Goal: Download file/media

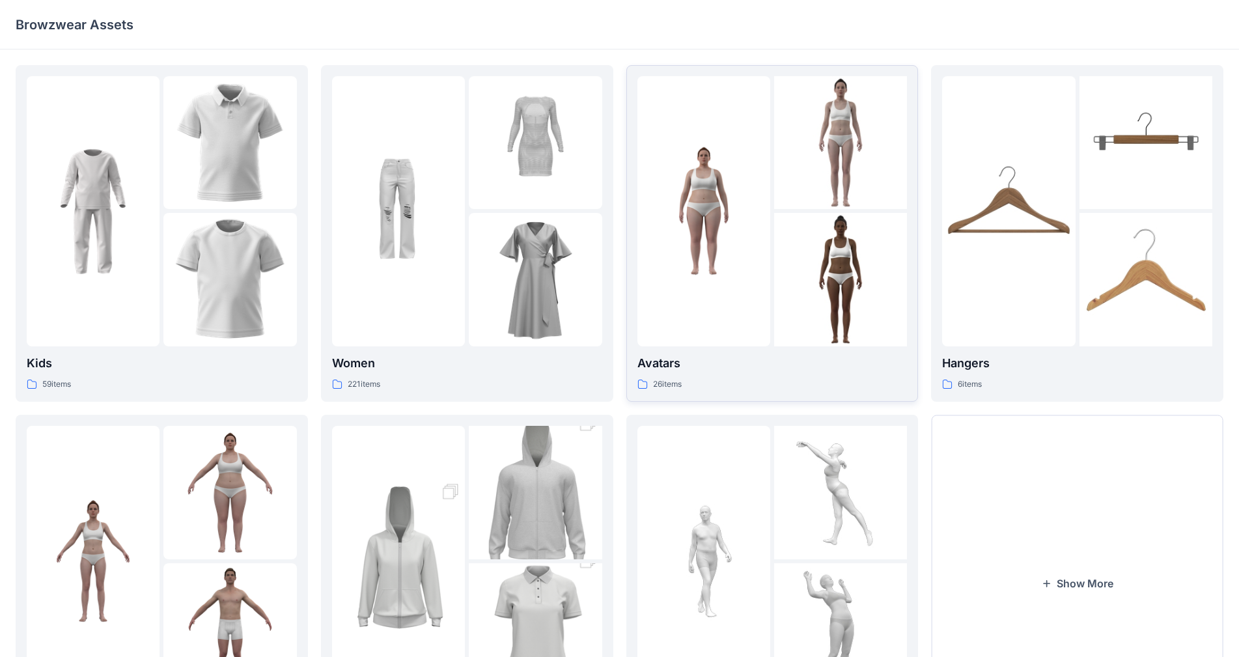
click at [651, 228] on img at bounding box center [703, 211] width 133 height 133
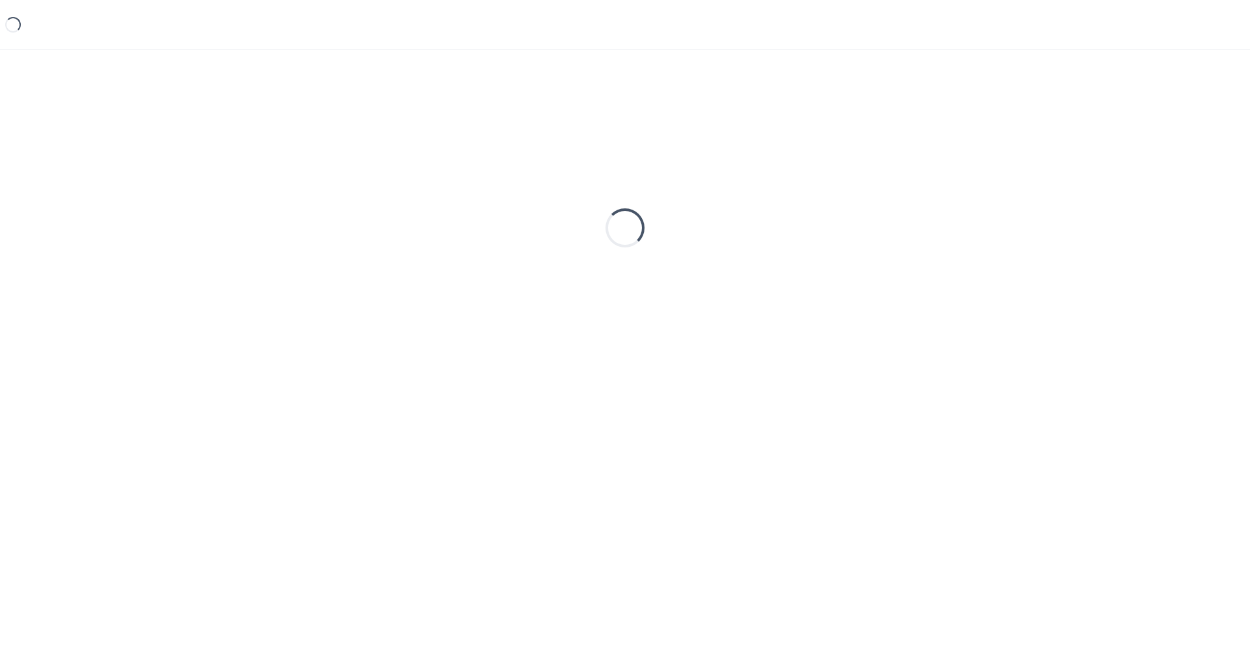
click at [651, 228] on div "Loading..." at bounding box center [625, 228] width 1219 height 326
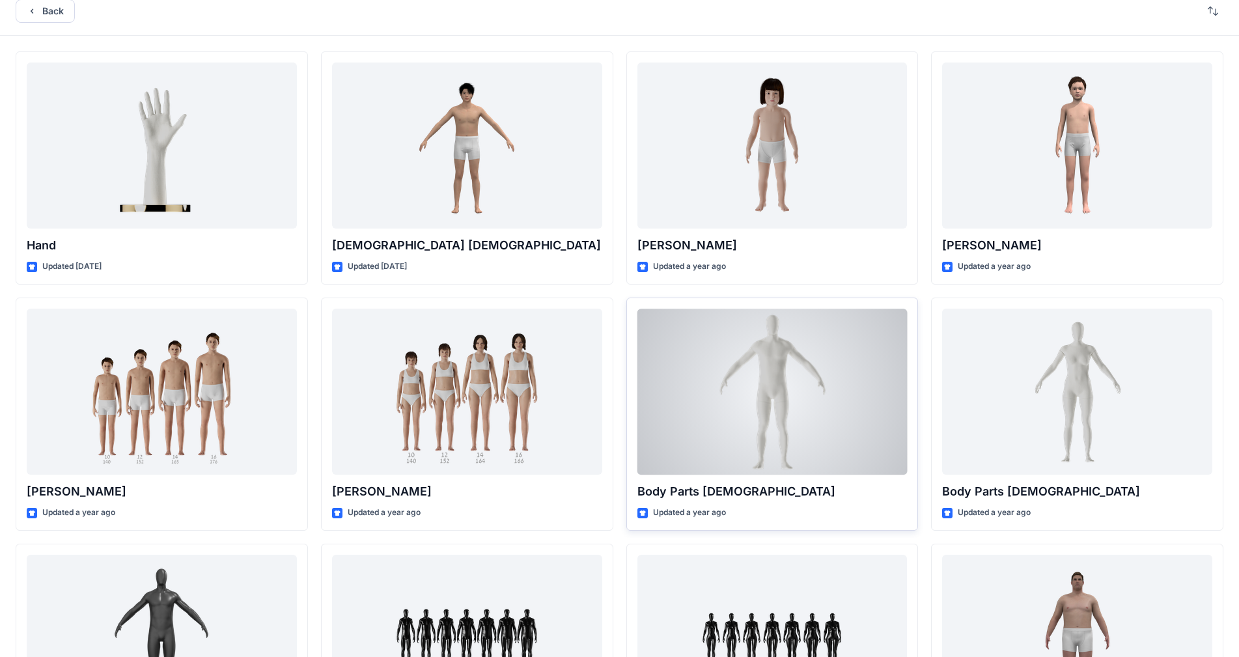
scroll to position [1, 0]
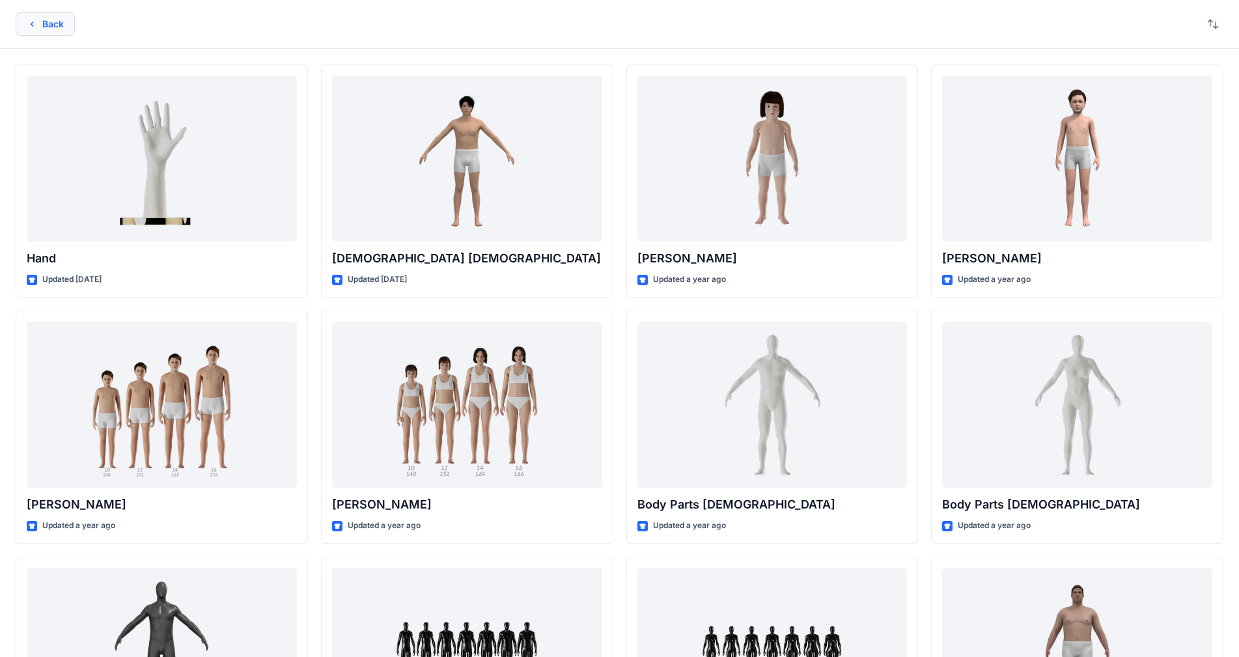
click at [52, 27] on button "Back" at bounding box center [45, 23] width 59 height 23
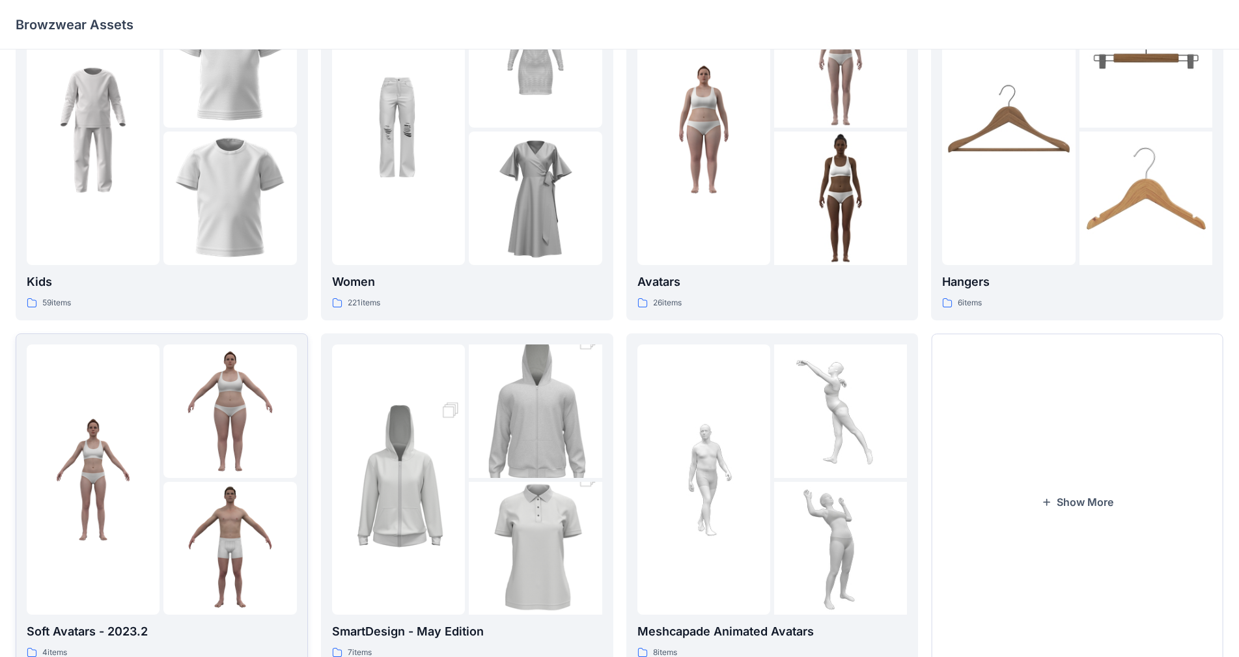
scroll to position [132, 0]
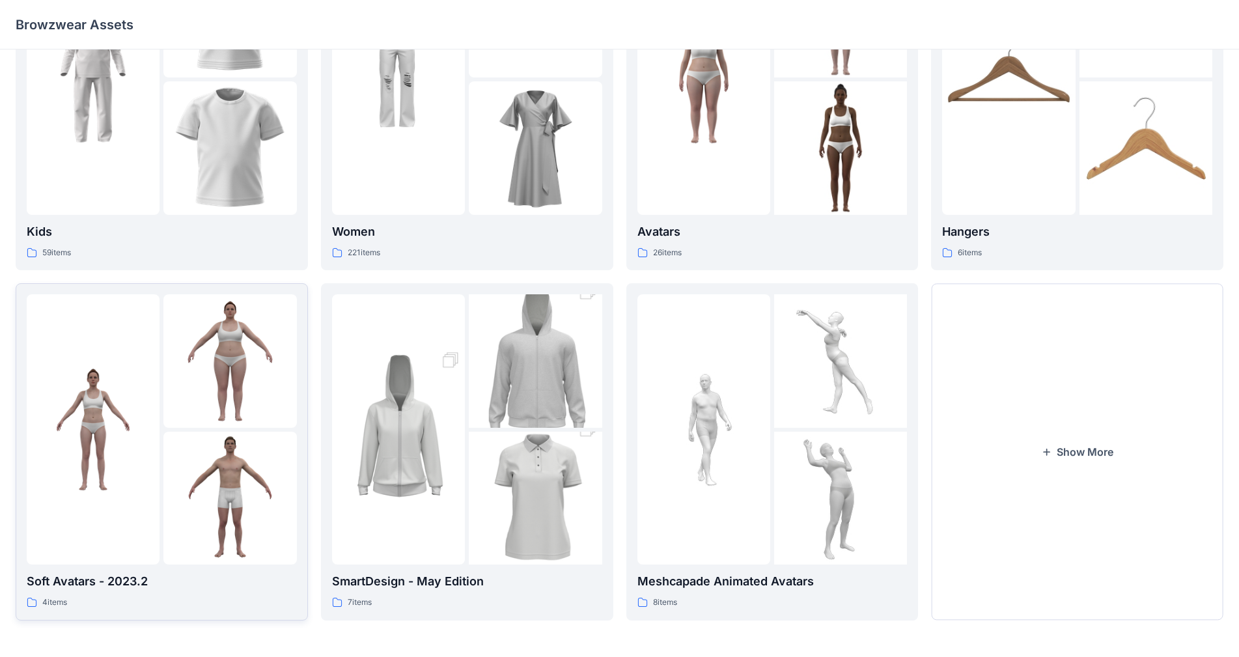
click at [177, 490] on img at bounding box center [229, 498] width 133 height 133
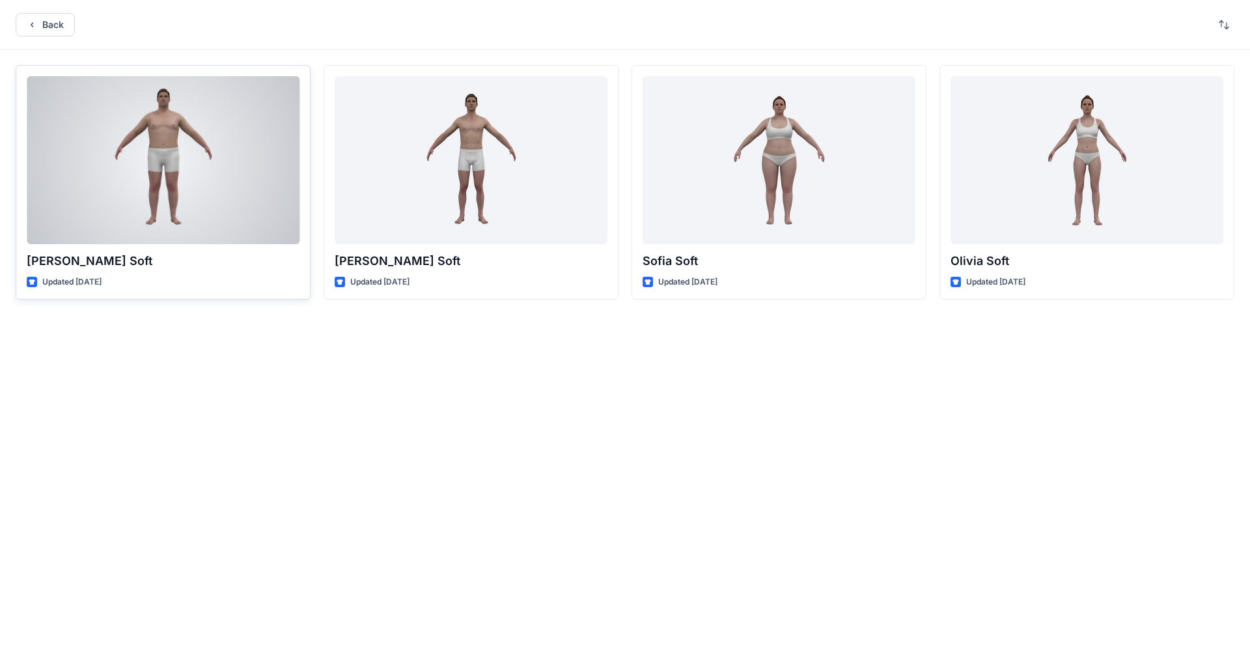
click at [266, 137] on div at bounding box center [163, 160] width 273 height 168
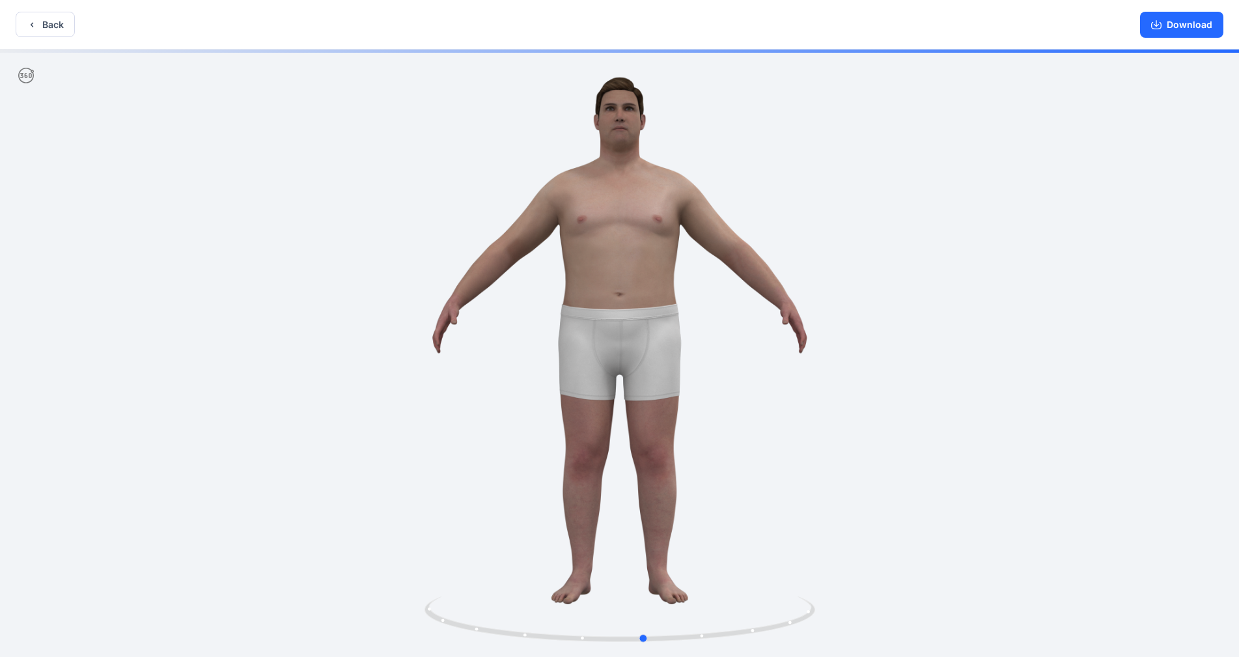
drag, startPoint x: 613, startPoint y: 440, endPoint x: 629, endPoint y: 448, distance: 18.3
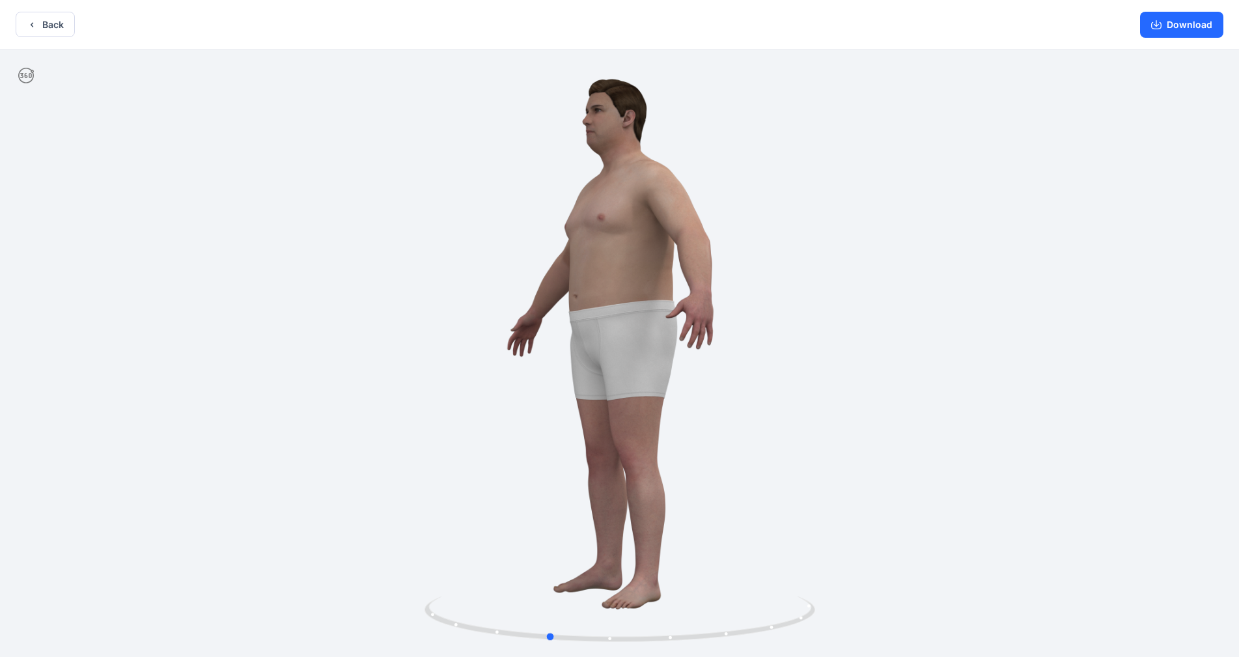
drag, startPoint x: 682, startPoint y: 464, endPoint x: 677, endPoint y: 481, distance: 18.5
click at [651, 481] on div at bounding box center [619, 354] width 1239 height 610
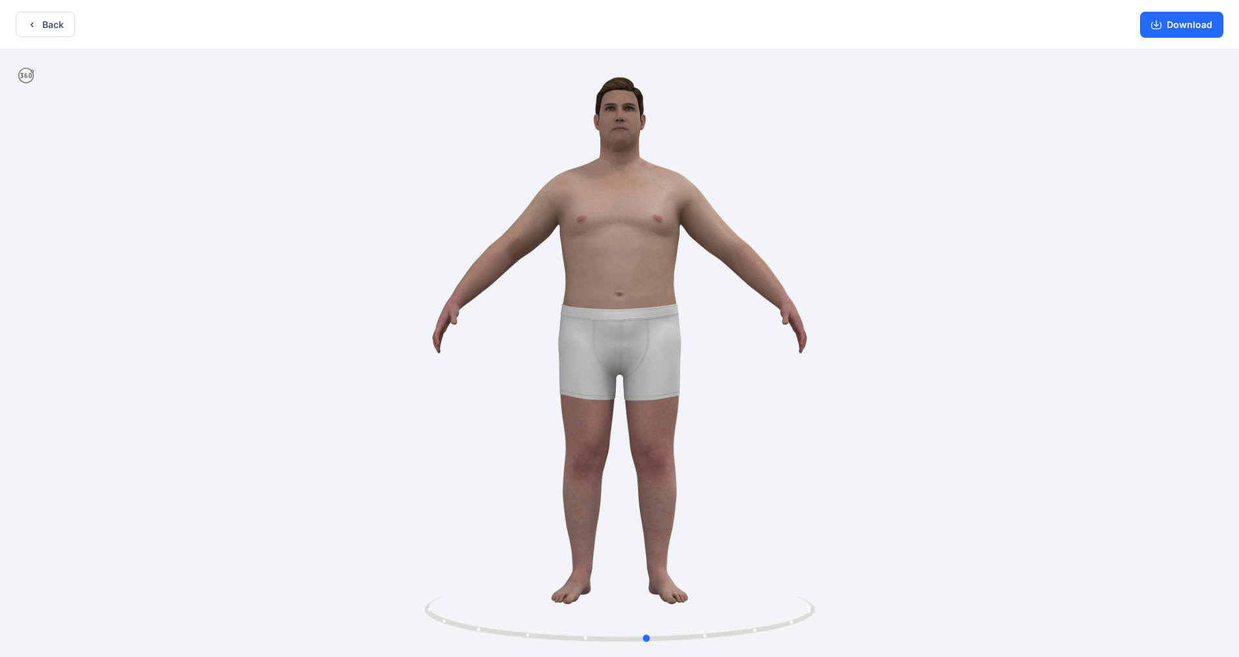
drag, startPoint x: 622, startPoint y: 468, endPoint x: 587, endPoint y: 517, distance: 59.8
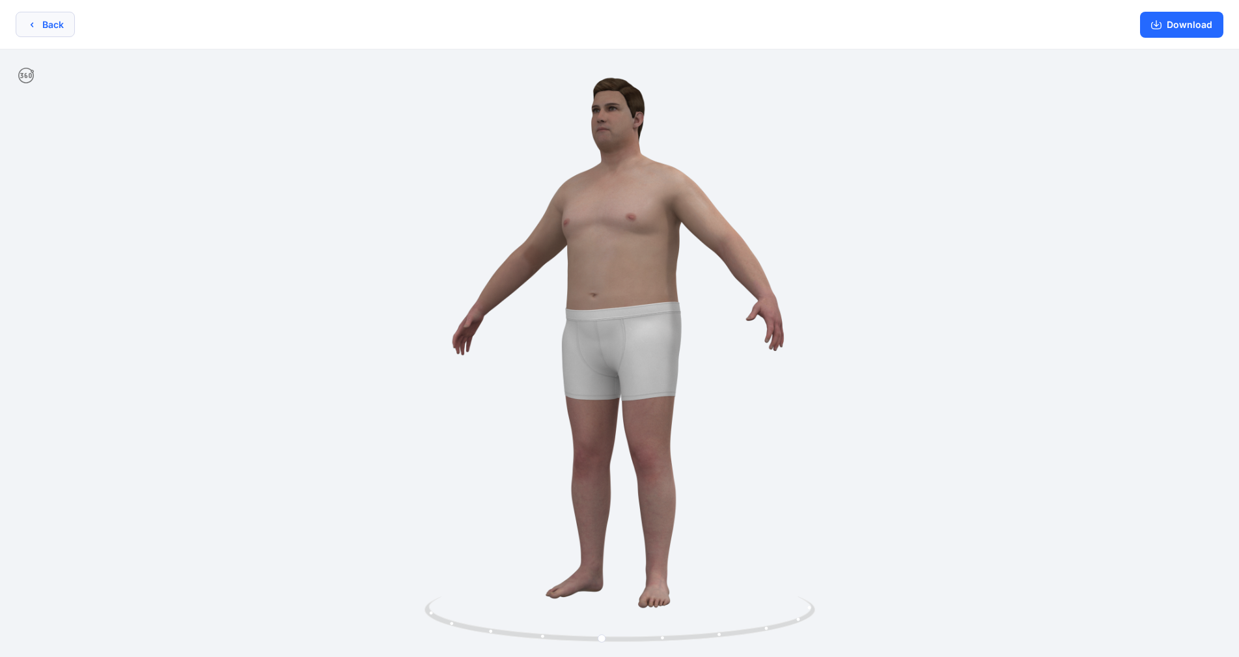
click at [40, 27] on button "Back" at bounding box center [45, 24] width 59 height 25
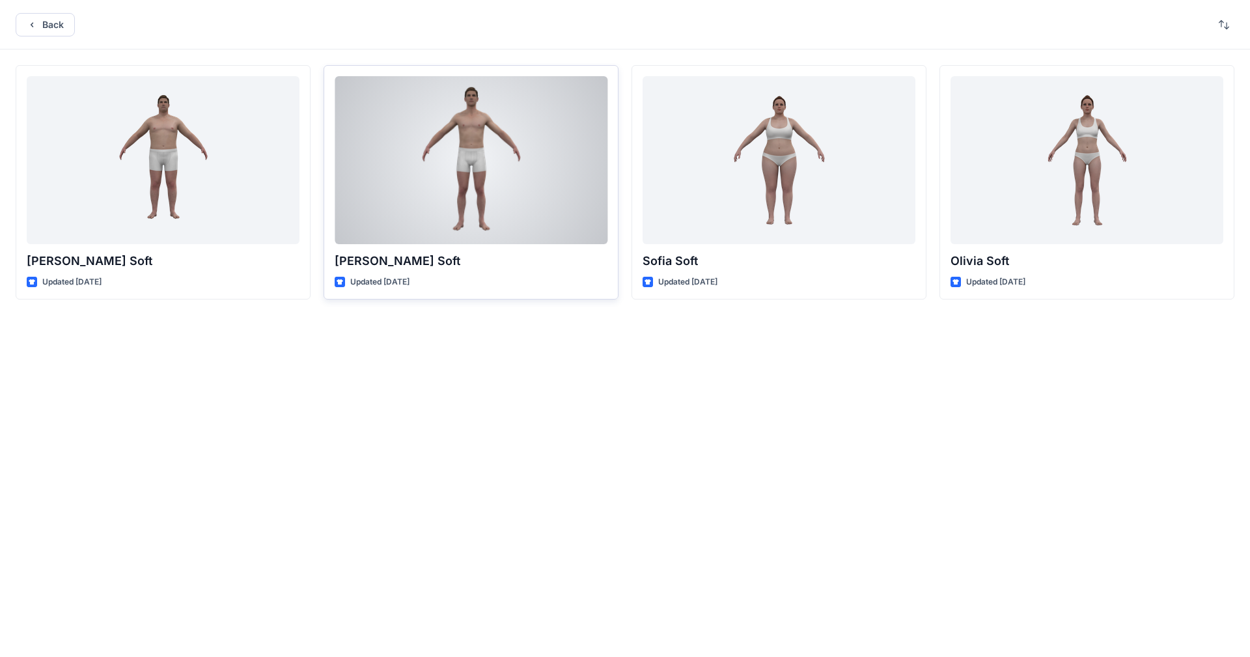
click at [604, 166] on div at bounding box center [471, 160] width 273 height 168
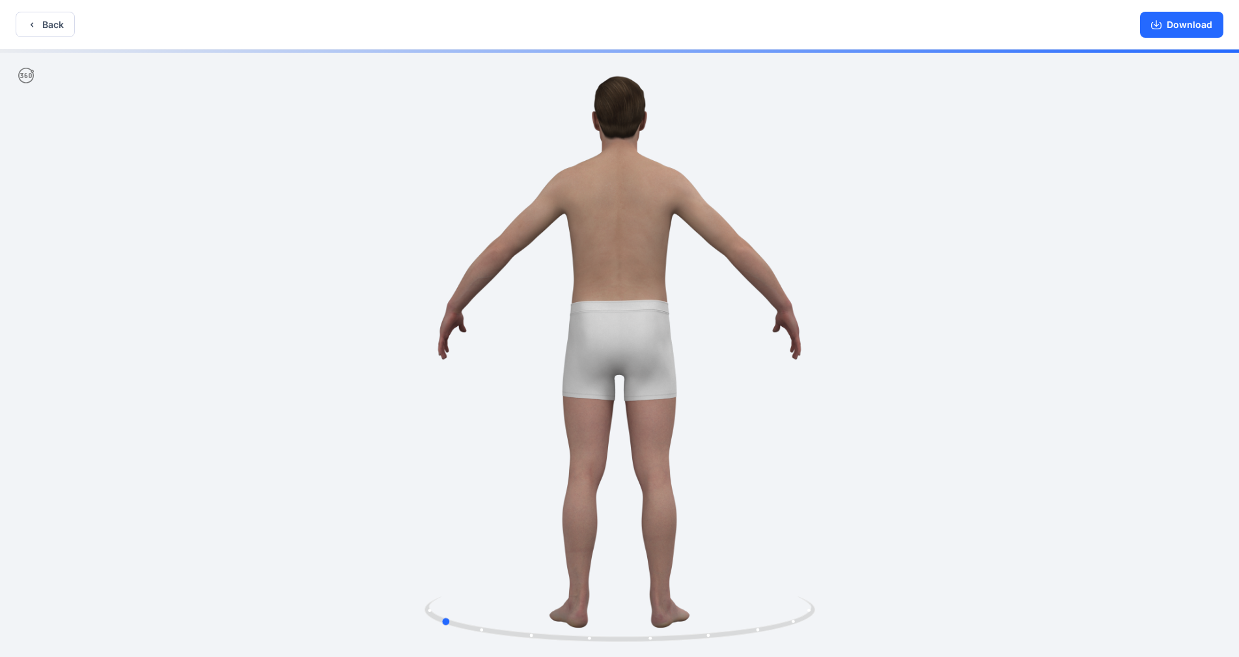
drag, startPoint x: 619, startPoint y: 563, endPoint x: 872, endPoint y: 559, distance: 253.3
click at [651, 520] on div at bounding box center [619, 354] width 1239 height 610
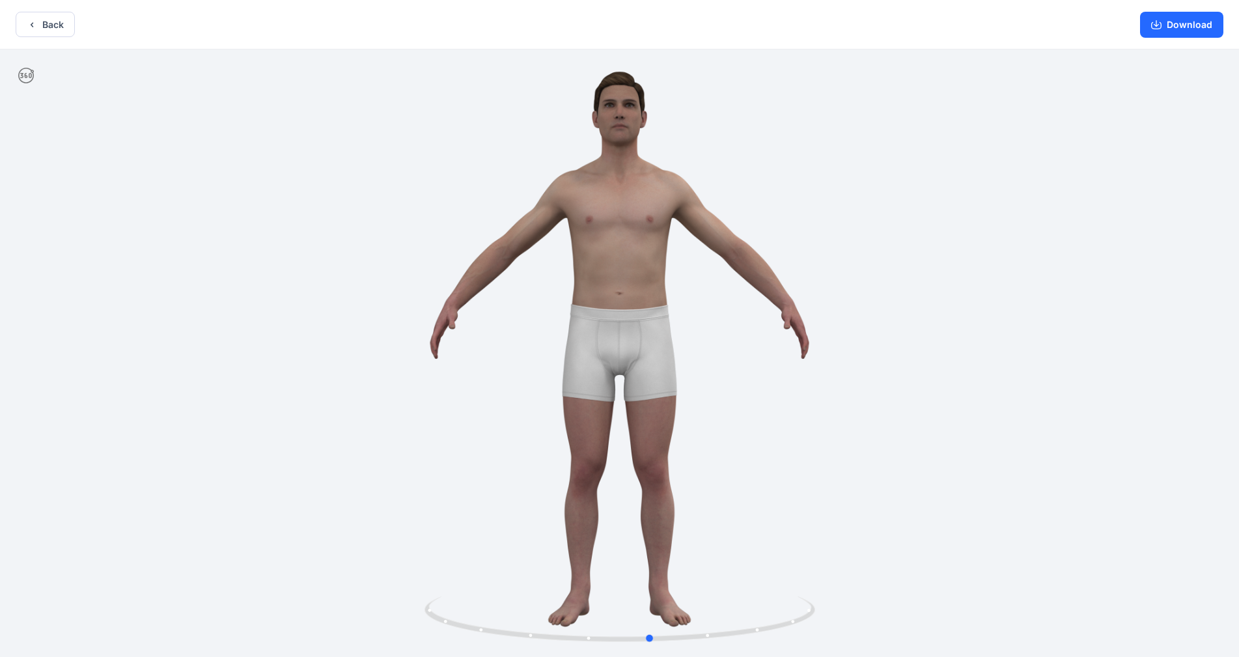
drag, startPoint x: 880, startPoint y: 554, endPoint x: 607, endPoint y: 556, distance: 272.8
click at [607, 520] on div at bounding box center [619, 354] width 1239 height 610
click at [62, 27] on button "Back" at bounding box center [45, 24] width 59 height 25
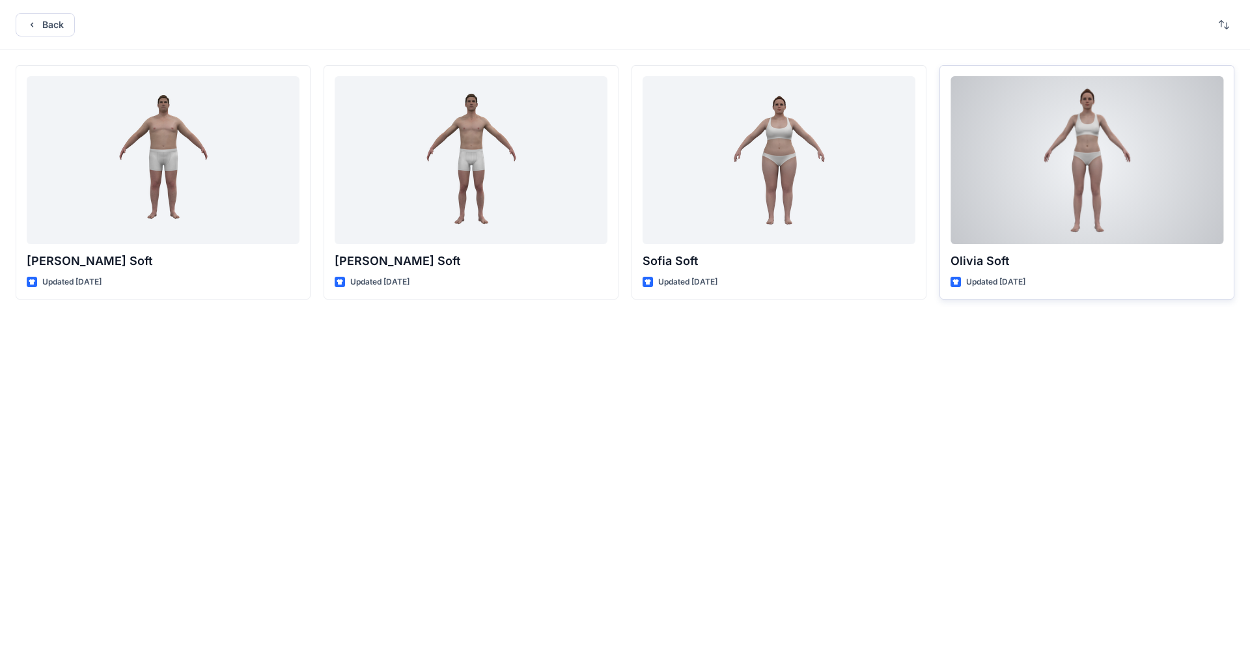
click at [651, 180] on div at bounding box center [1087, 160] width 273 height 168
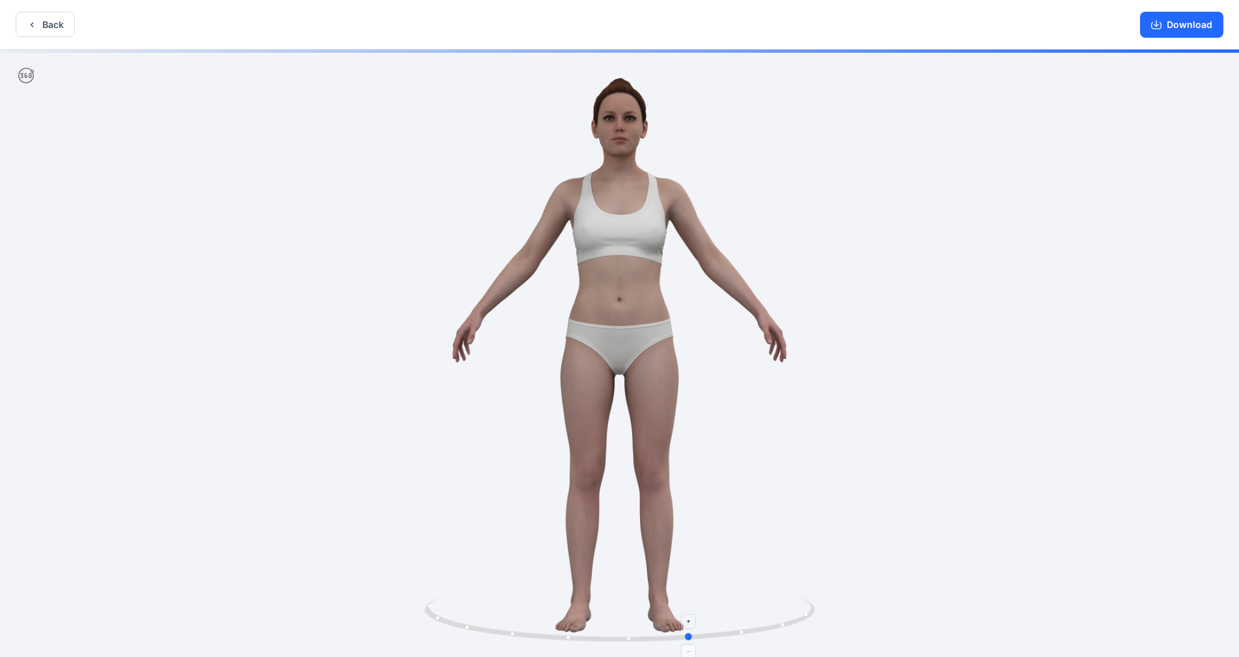
drag, startPoint x: 686, startPoint y: 609, endPoint x: 758, endPoint y: 619, distance: 72.4
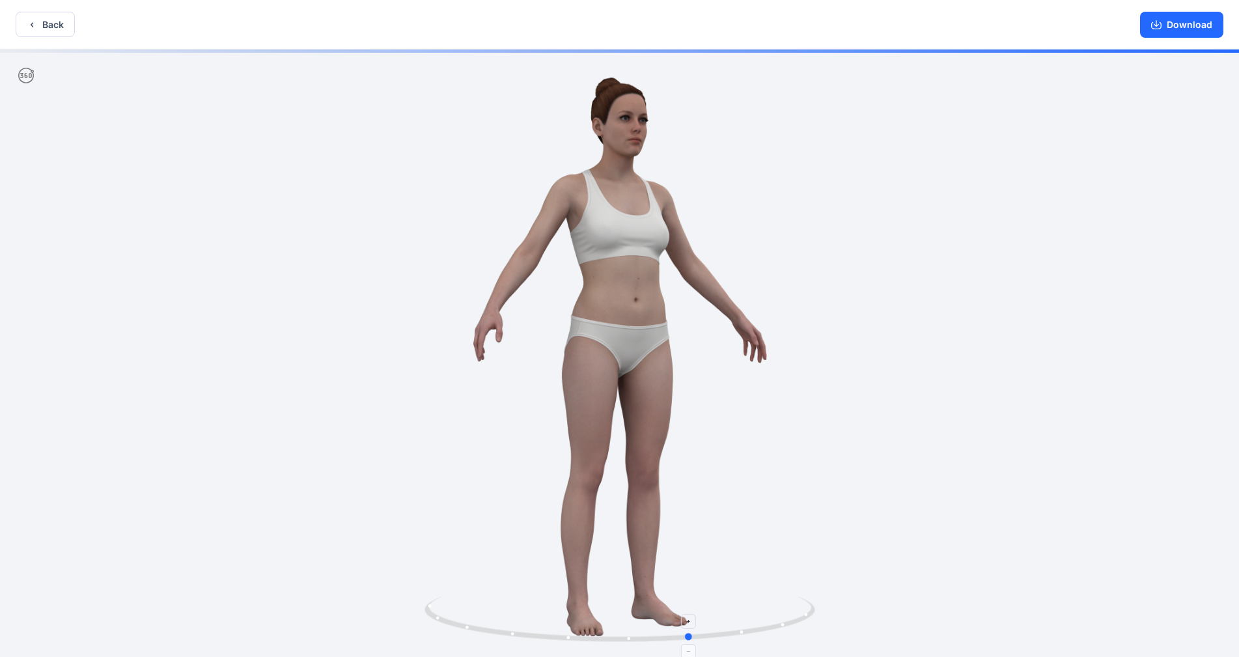
click at [651, 520] on icon at bounding box center [622, 620] width 394 height 49
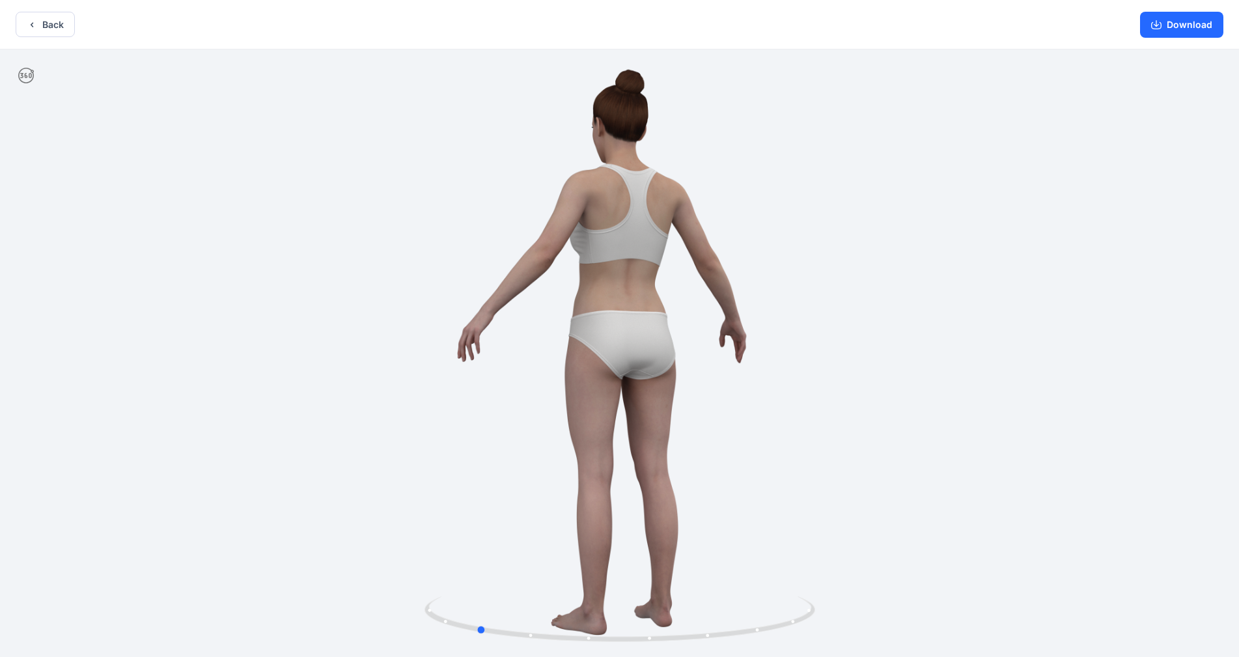
drag, startPoint x: 836, startPoint y: 480, endPoint x: 585, endPoint y: 522, distance: 254.2
click at [585, 520] on div at bounding box center [619, 354] width 1239 height 610
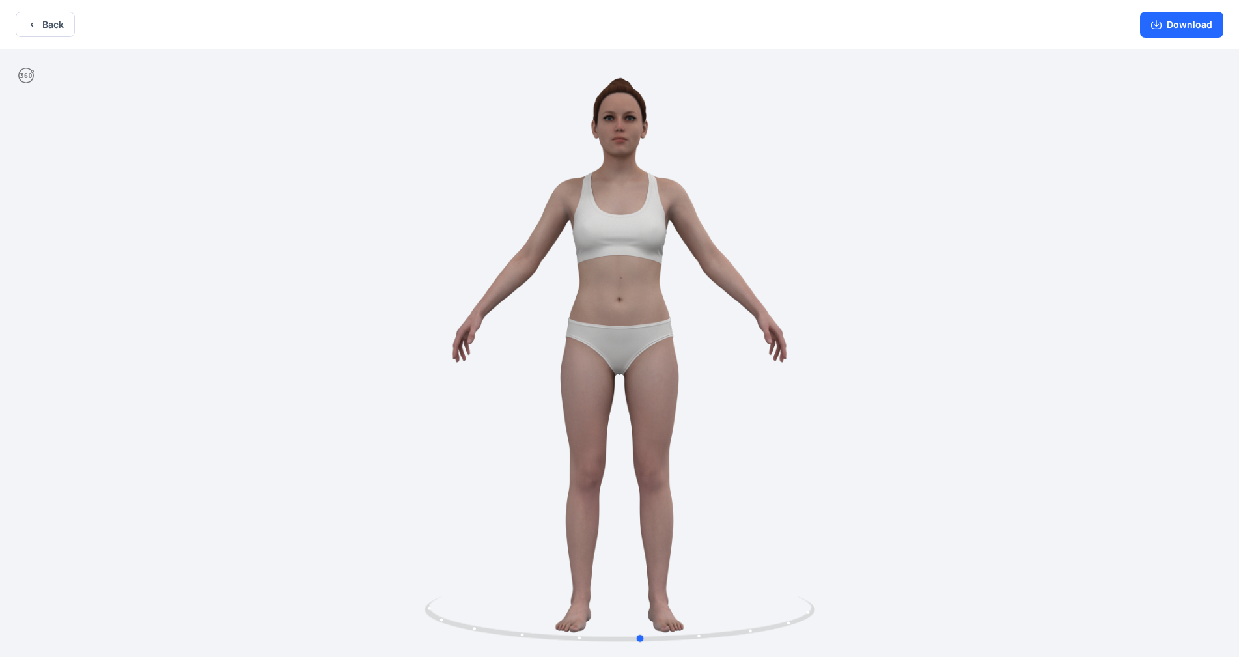
drag, startPoint x: 758, startPoint y: 434, endPoint x: 574, endPoint y: 453, distance: 184.6
click at [574, 453] on div at bounding box center [619, 354] width 1239 height 610
click at [59, 20] on button "Back" at bounding box center [45, 24] width 59 height 25
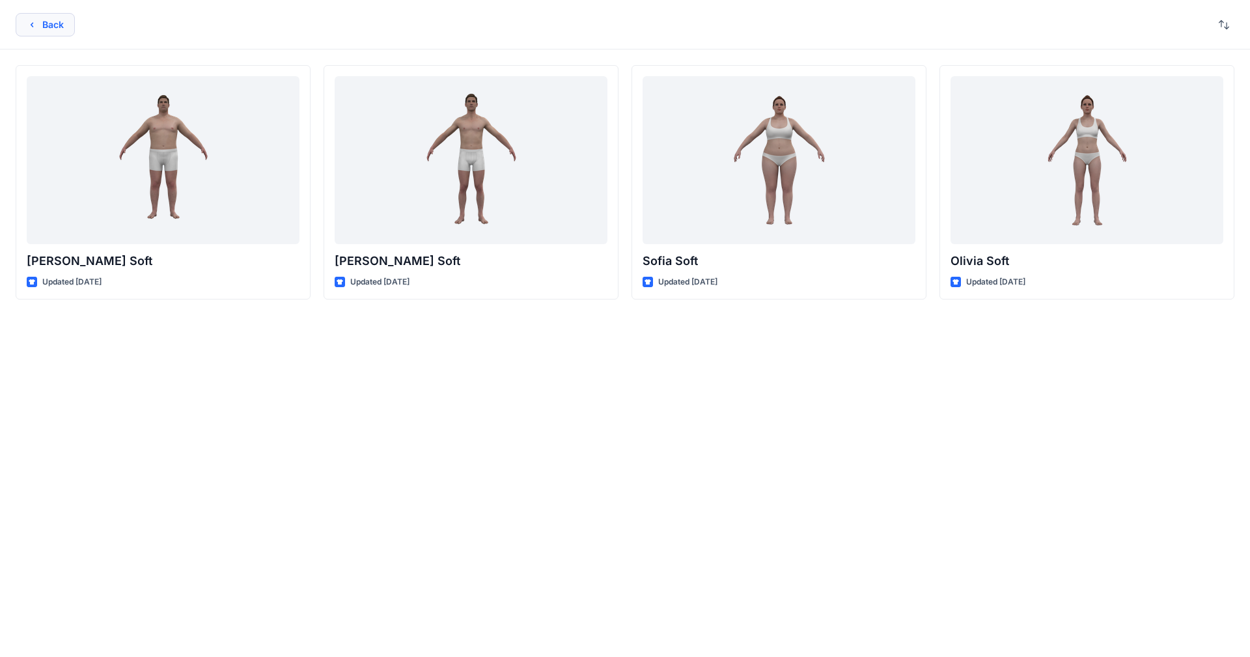
click at [56, 29] on button "Back" at bounding box center [45, 24] width 59 height 23
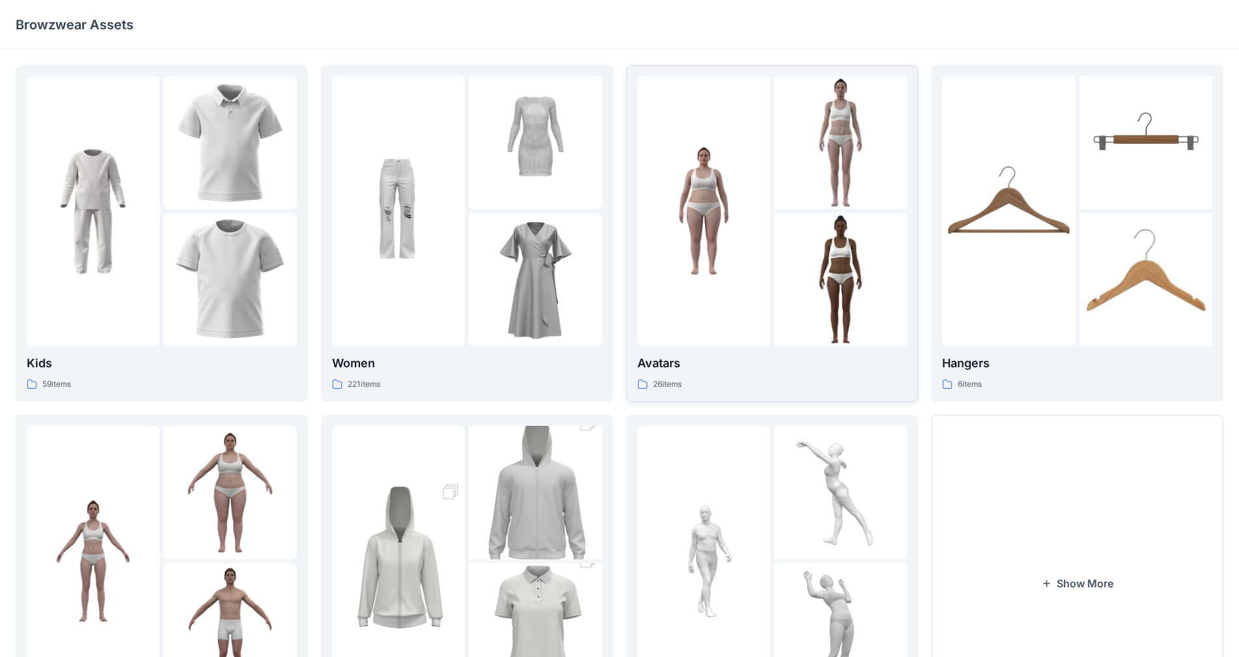
click at [651, 226] on img at bounding box center [703, 211] width 133 height 133
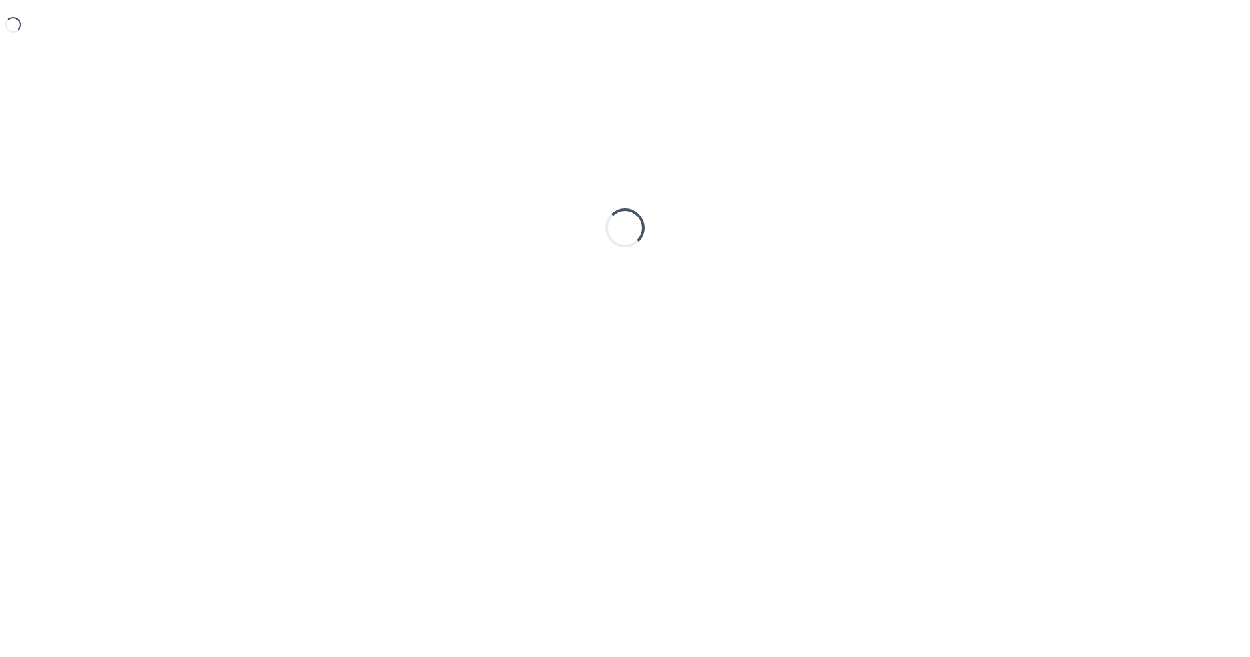
click at [651, 226] on div "Loading..." at bounding box center [625, 228] width 1219 height 326
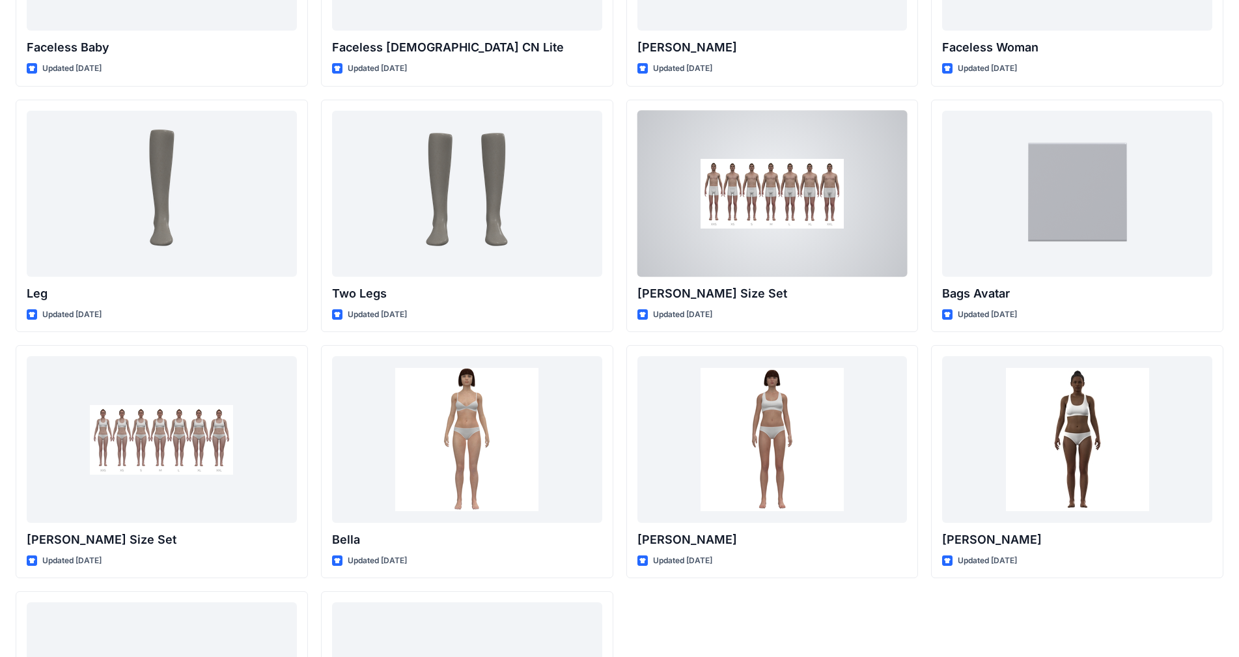
scroll to position [1133, 0]
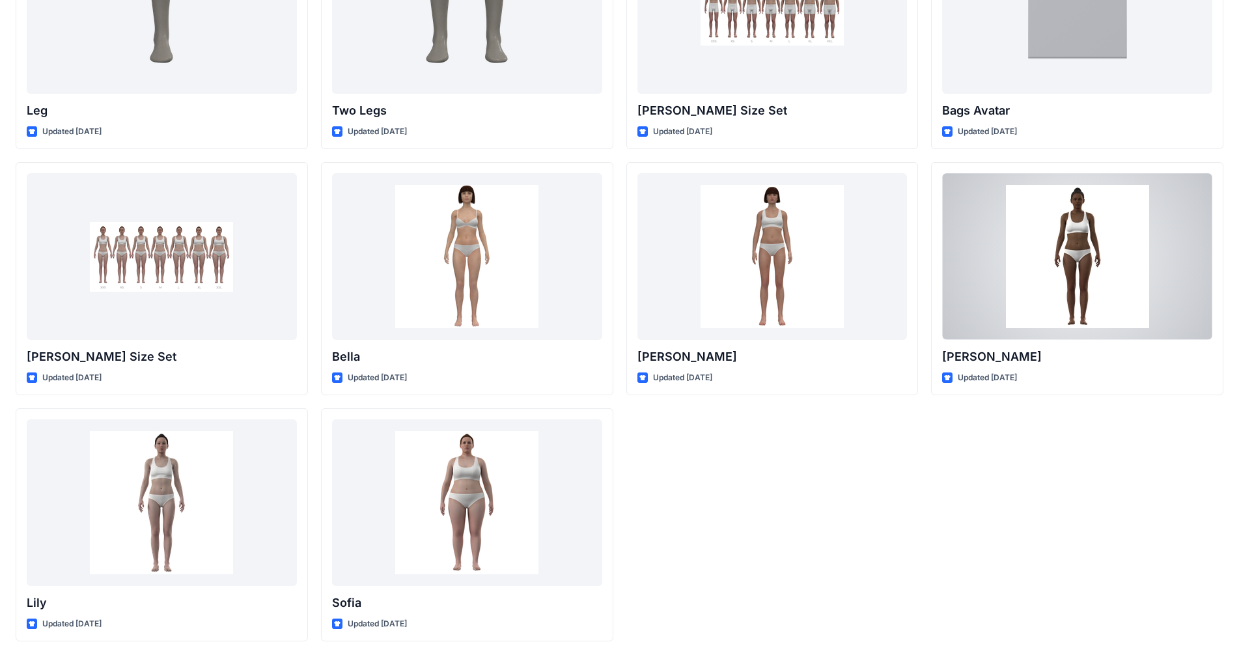
click at [651, 268] on div at bounding box center [1077, 256] width 270 height 166
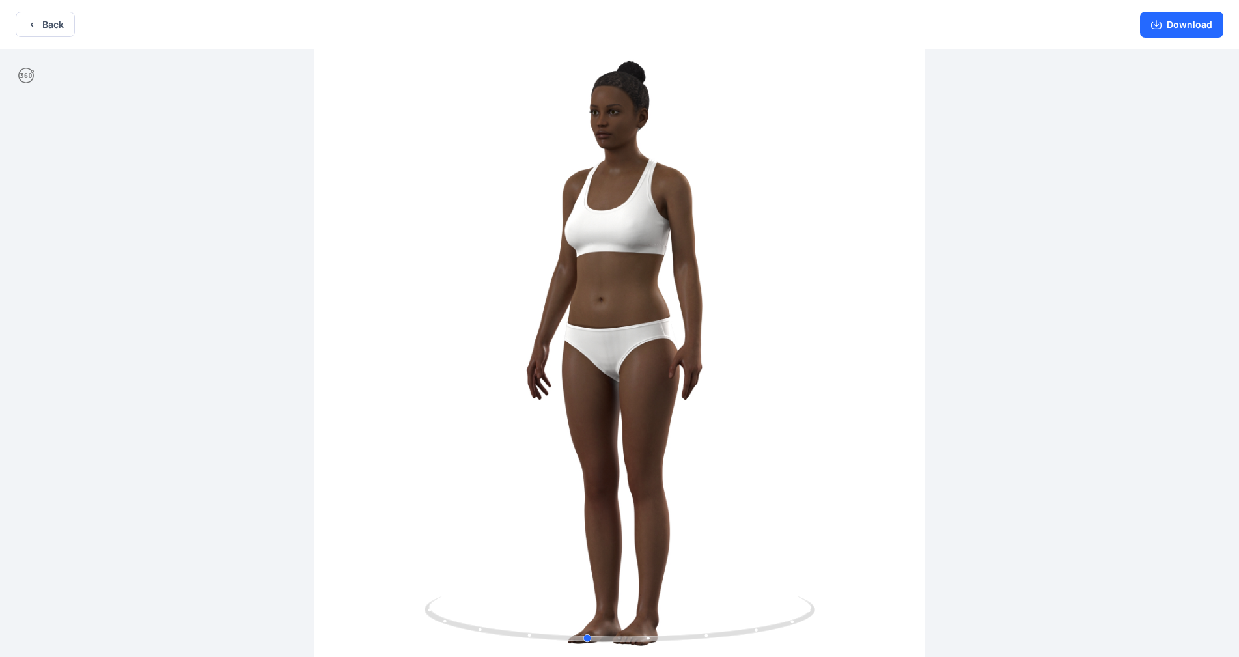
drag, startPoint x: 645, startPoint y: 629, endPoint x: 497, endPoint y: 535, distance: 175.4
click at [568, 520] on div at bounding box center [619, 354] width 1239 height 610
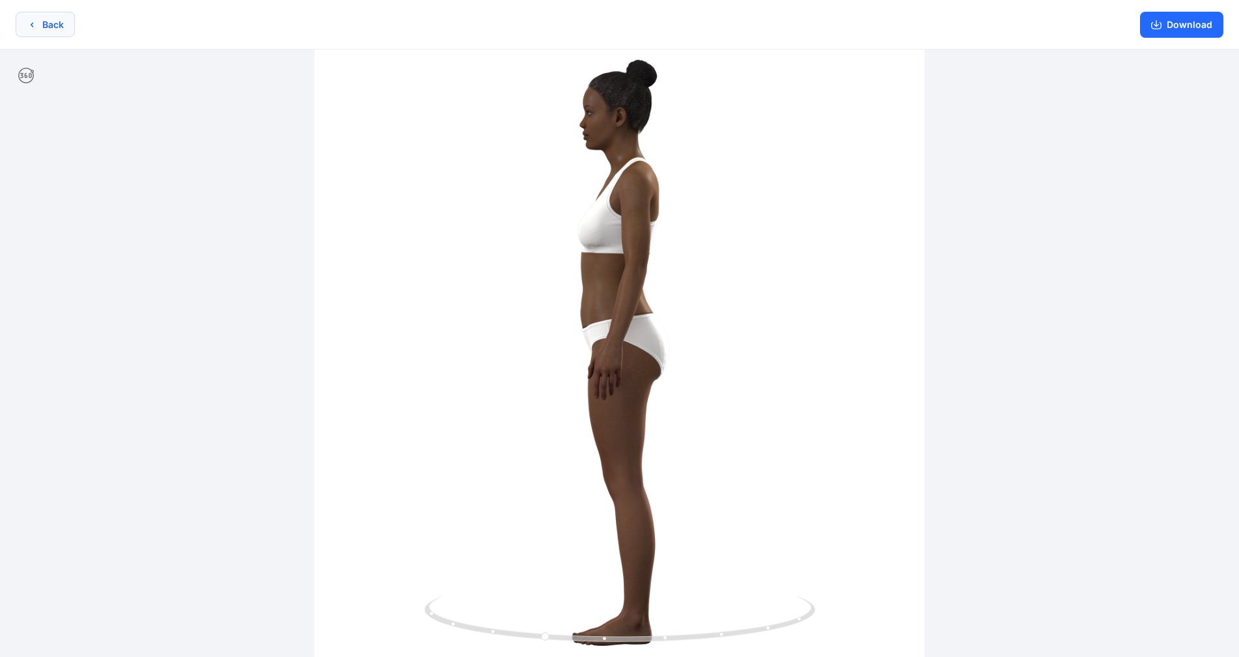
click at [63, 36] on button "Back" at bounding box center [45, 24] width 59 height 25
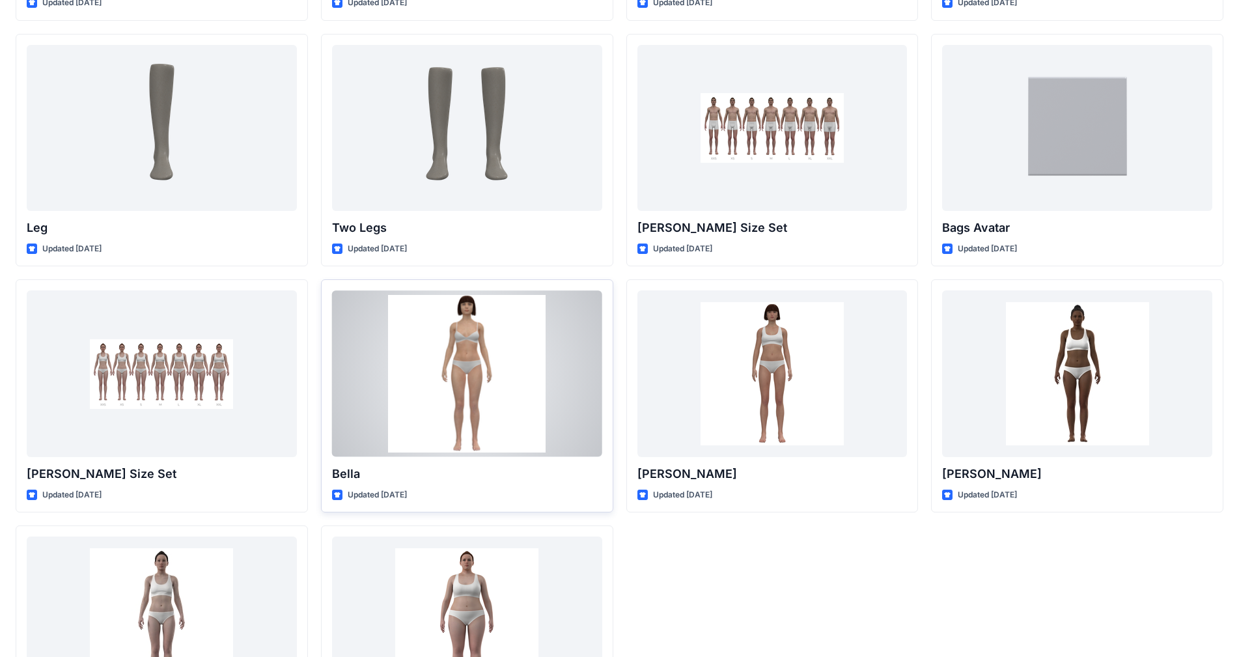
scroll to position [1133, 0]
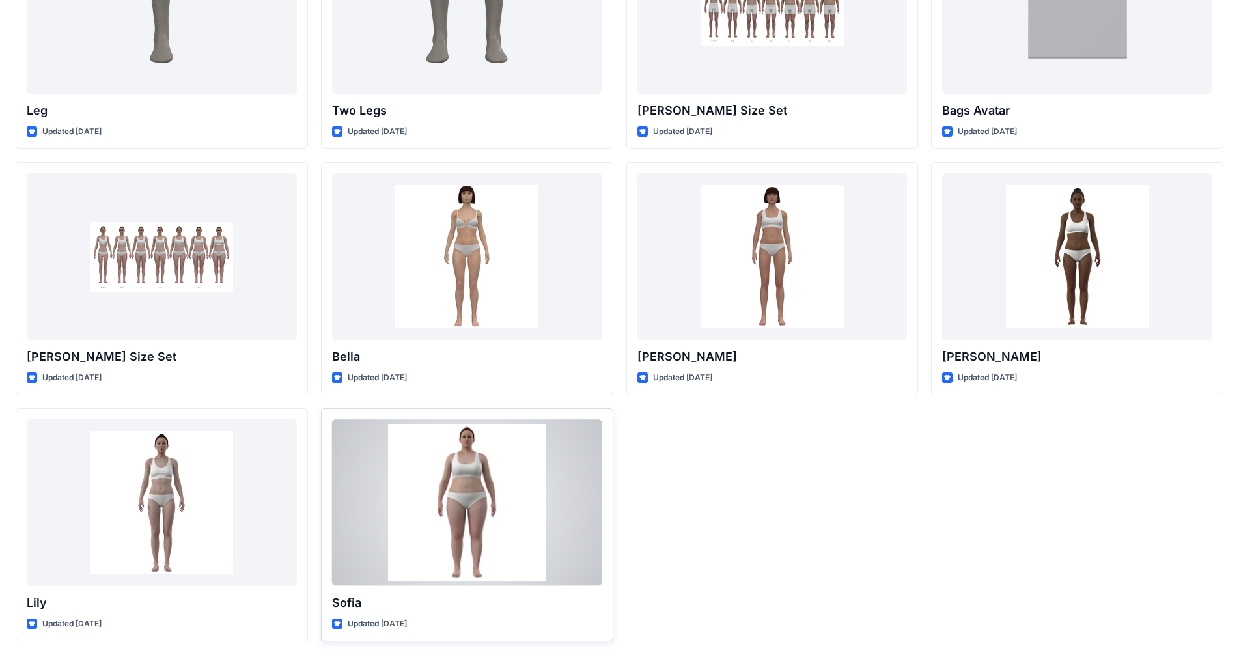
click at [514, 507] on div at bounding box center [467, 502] width 270 height 166
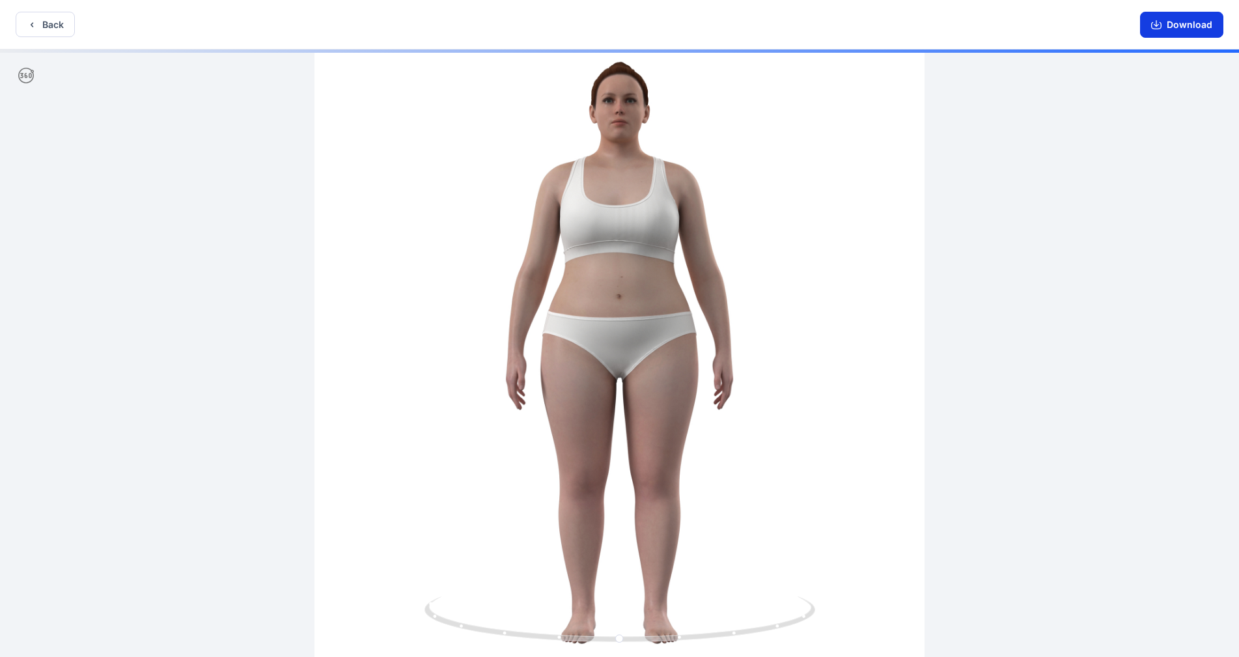
click at [651, 23] on icon "button" at bounding box center [1156, 25] width 10 height 10
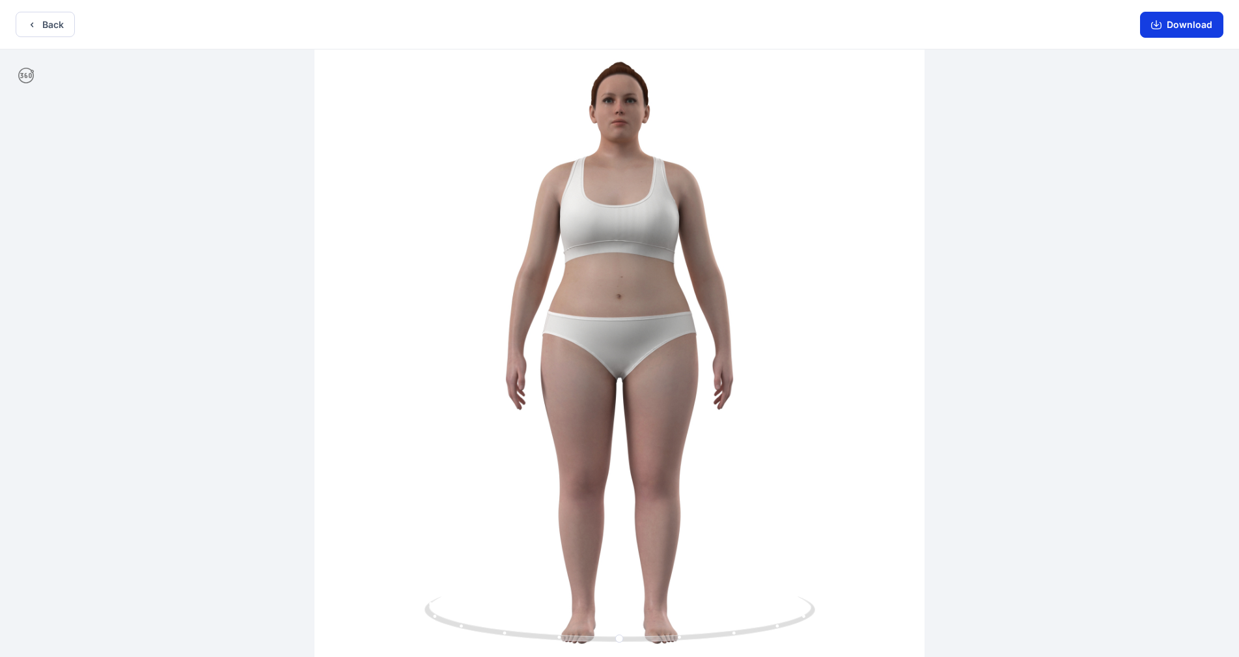
click at [651, 33] on button "Download" at bounding box center [1181, 25] width 83 height 26
click at [21, 70] on icon at bounding box center [26, 76] width 16 height 16
drag, startPoint x: 683, startPoint y: 514, endPoint x: 838, endPoint y: 508, distance: 155.1
click at [651, 509] on div at bounding box center [619, 354] width 1239 height 610
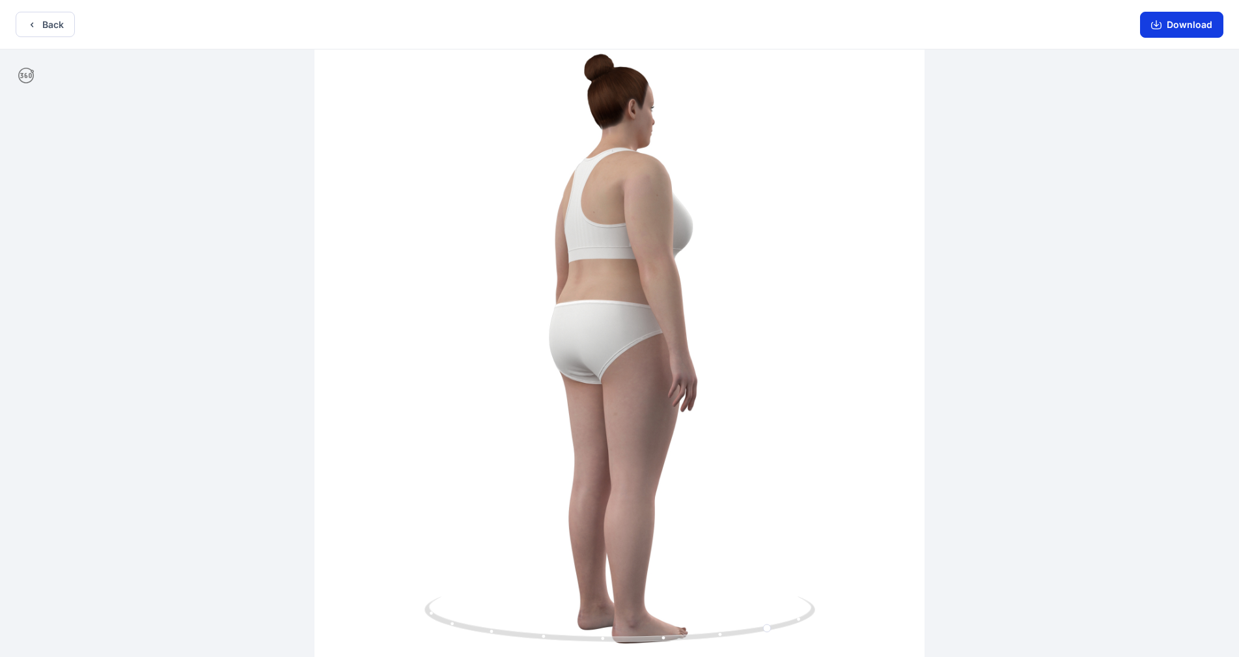
click at [651, 31] on button "Download" at bounding box center [1181, 25] width 83 height 26
click at [46, 31] on button "Back" at bounding box center [45, 24] width 59 height 25
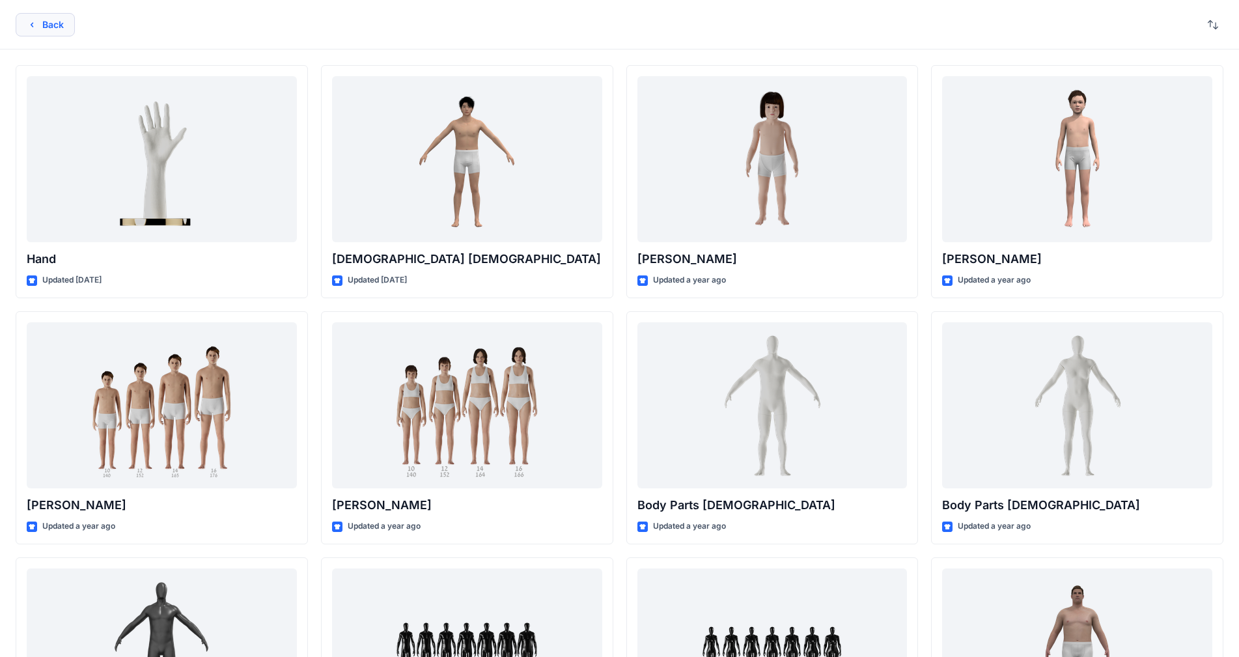
click at [57, 23] on button "Back" at bounding box center [45, 24] width 59 height 23
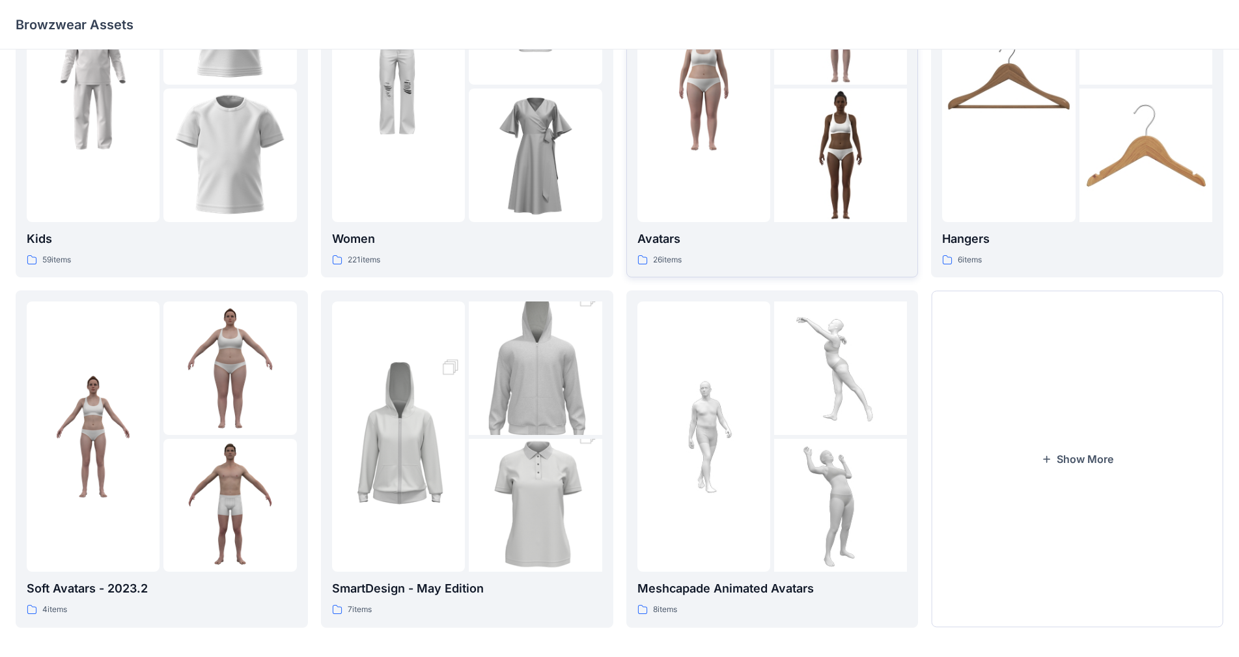
scroll to position [132, 0]
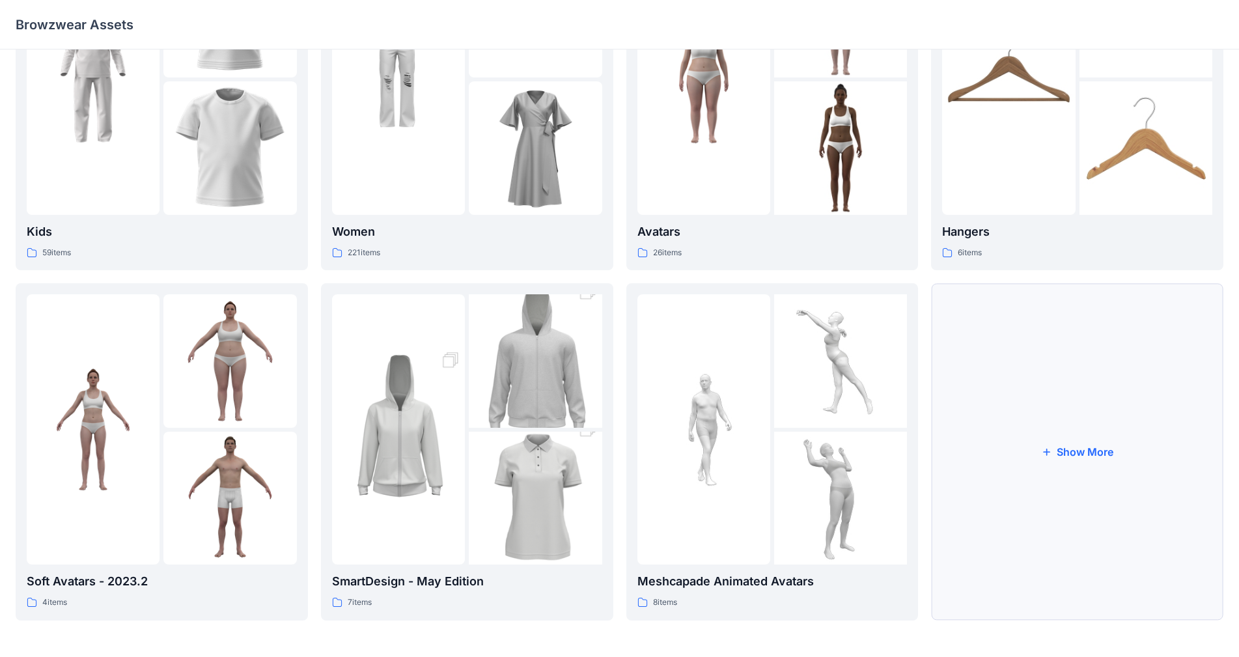
click at [651, 387] on button "Show More" at bounding box center [1077, 451] width 292 height 337
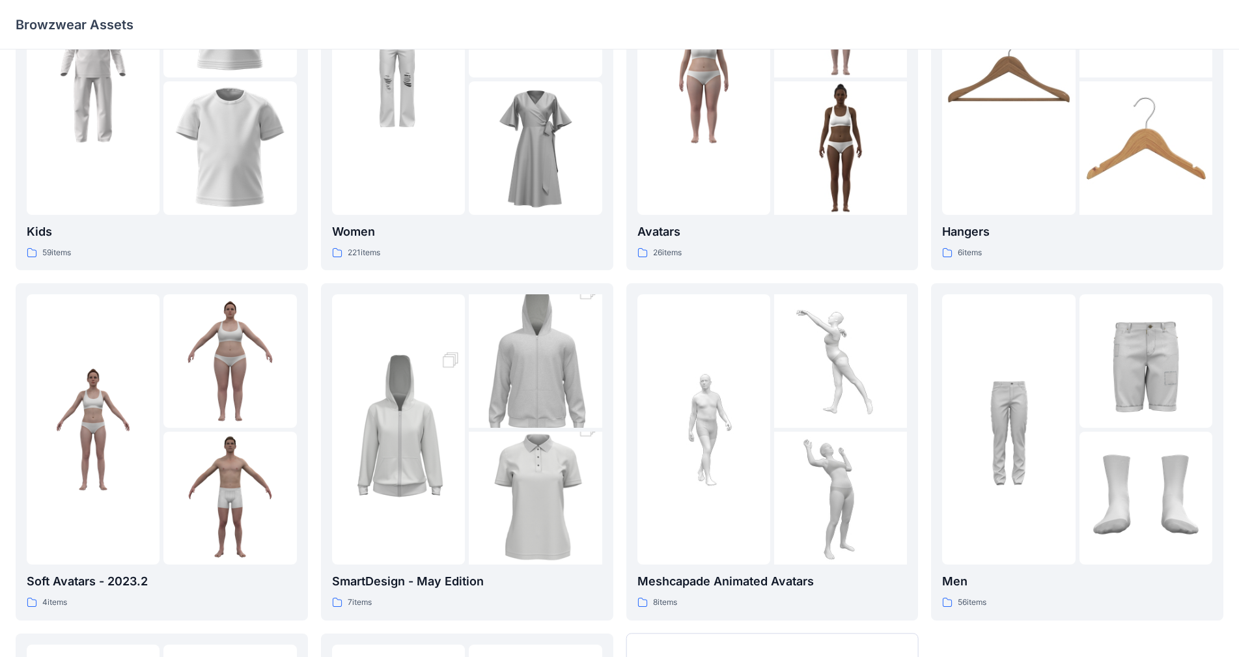
click at [651, 387] on div at bounding box center [1008, 429] width 133 height 270
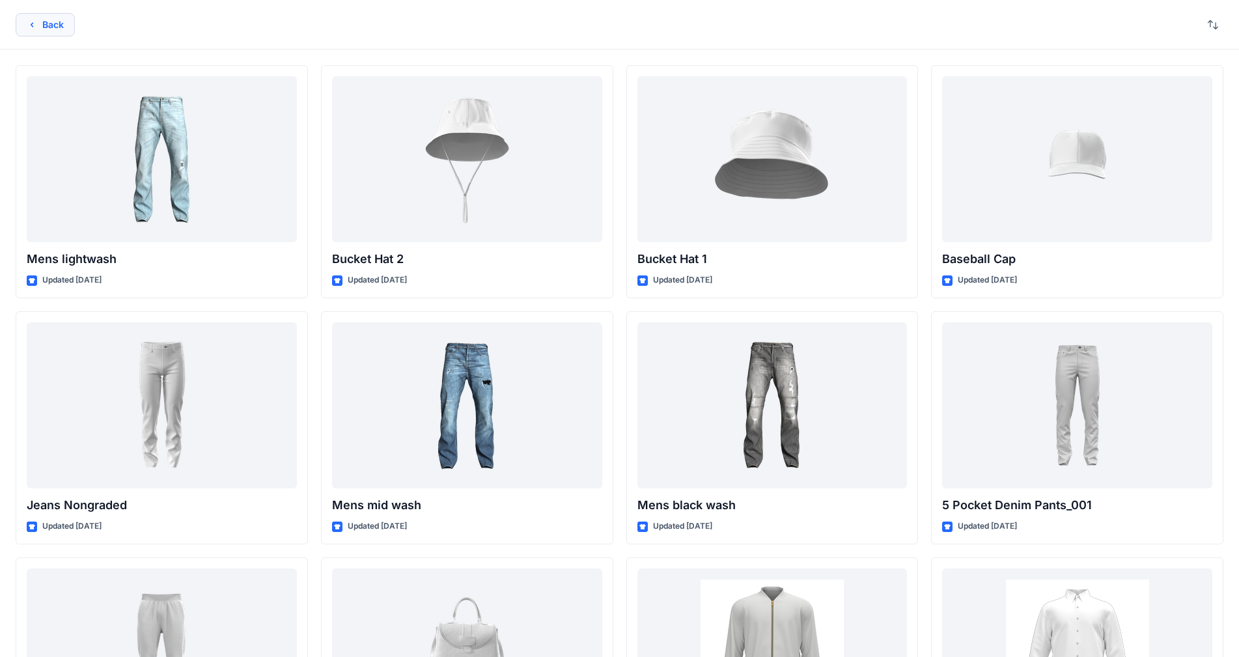
click at [49, 29] on button "Back" at bounding box center [45, 24] width 59 height 23
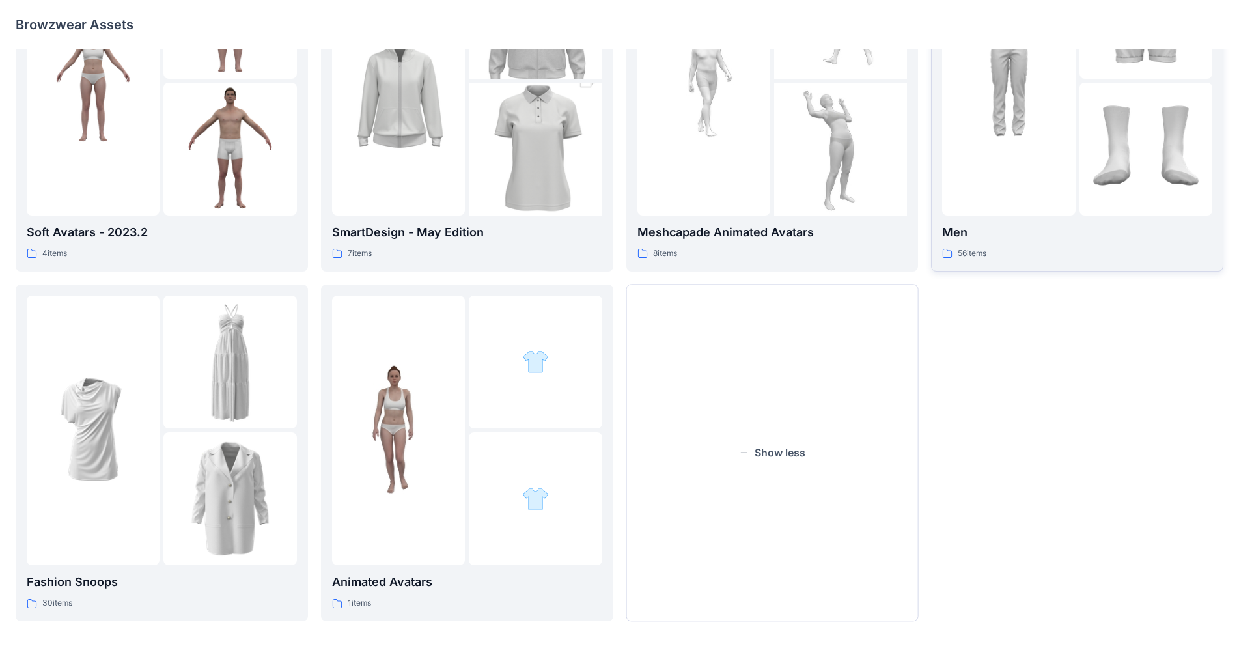
scroll to position [481, 0]
click at [553, 408] on div at bounding box center [535, 361] width 133 height 133
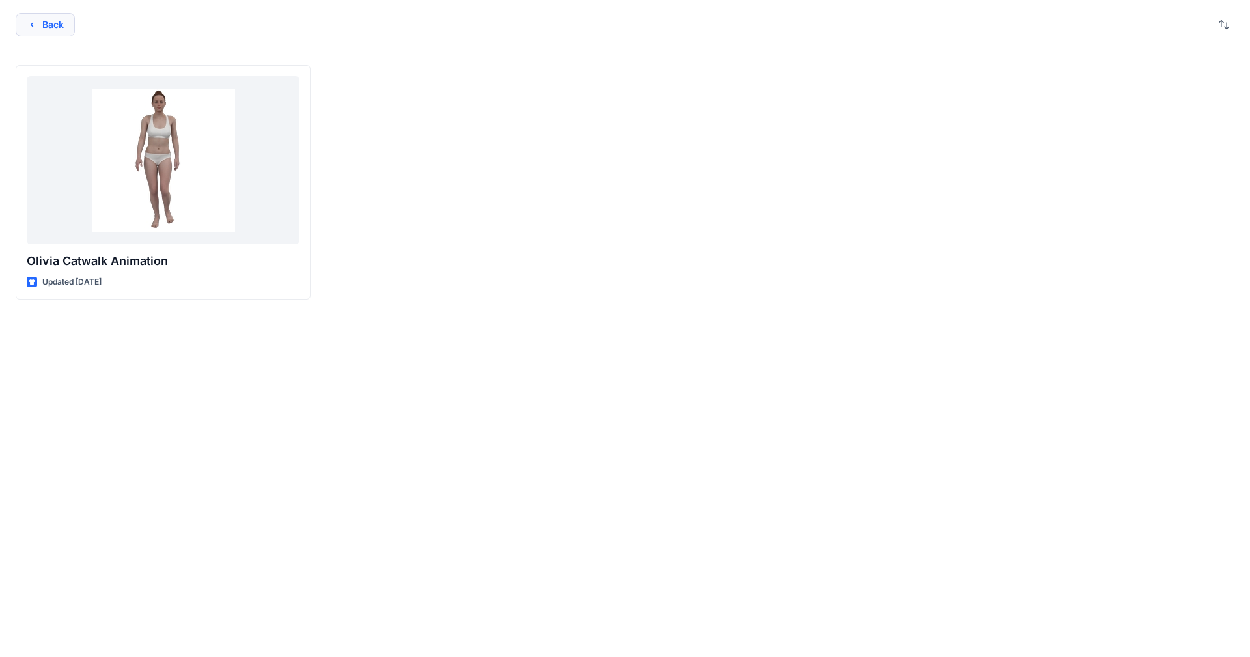
click at [68, 27] on button "Back" at bounding box center [45, 24] width 59 height 23
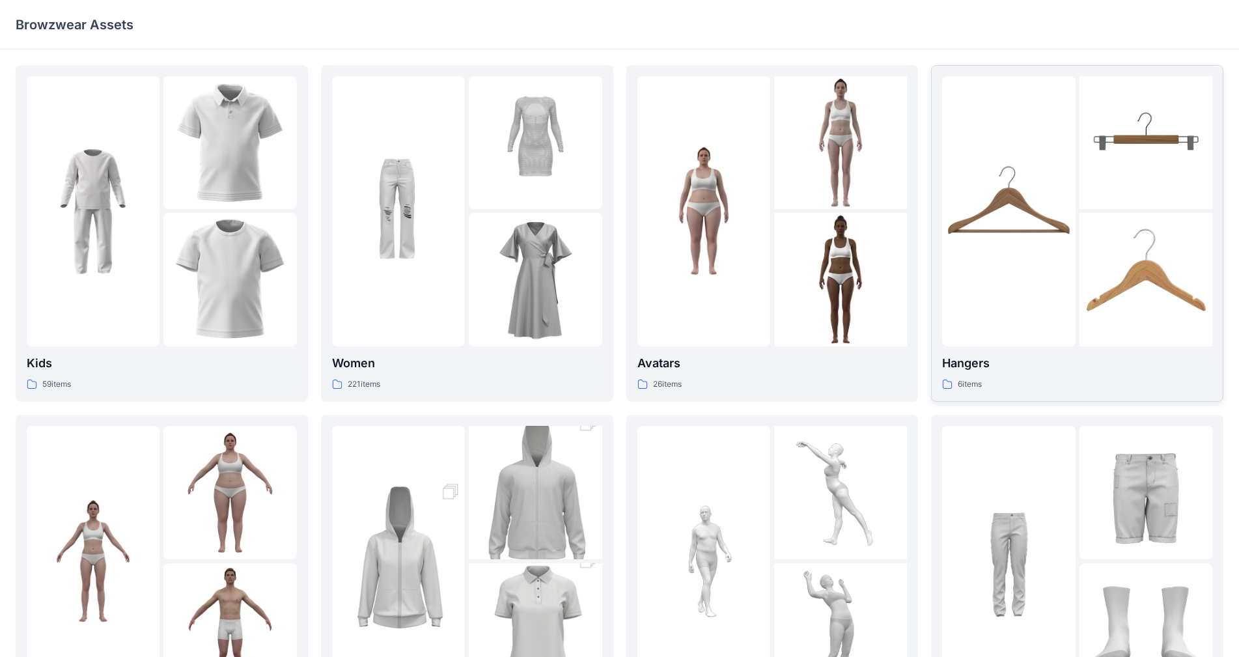
click at [651, 147] on img at bounding box center [1008, 211] width 133 height 133
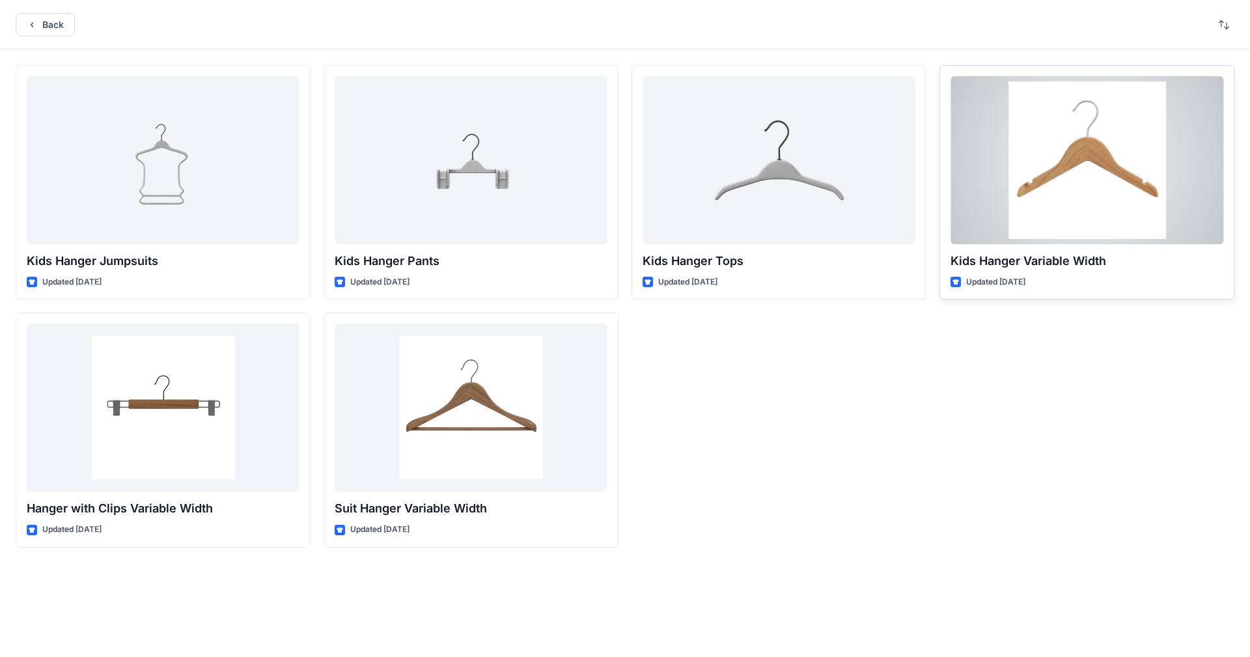
click at [651, 132] on div at bounding box center [1087, 160] width 273 height 168
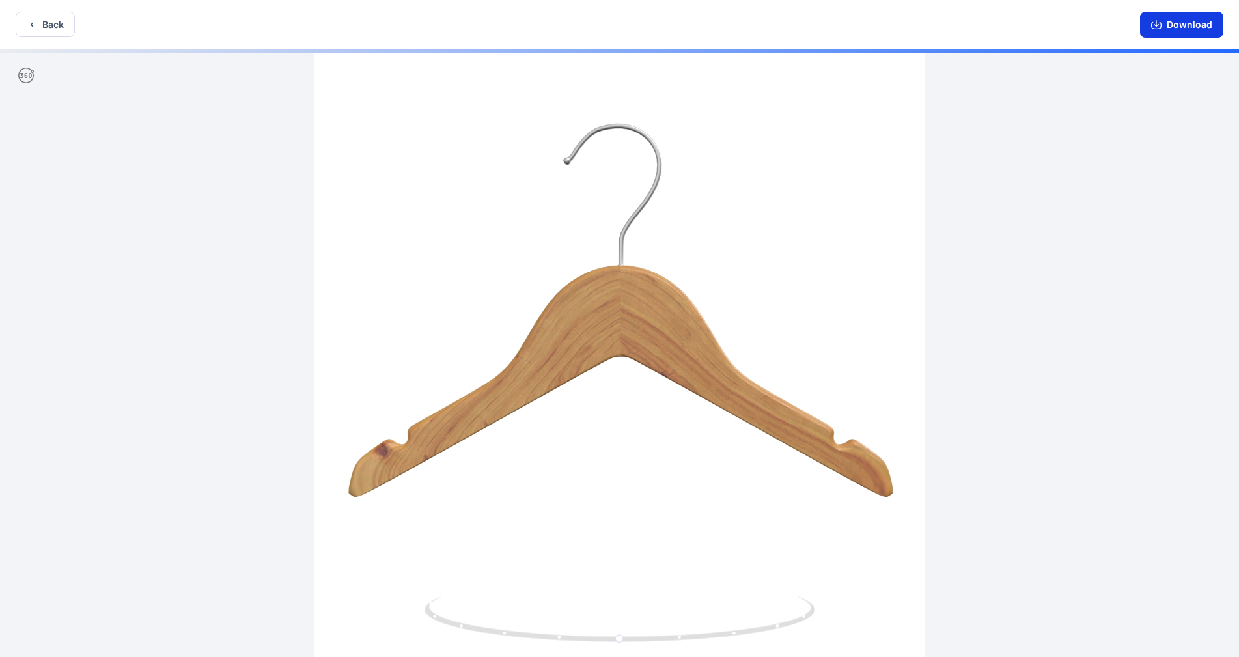
click at [651, 28] on button "Download" at bounding box center [1181, 25] width 83 height 26
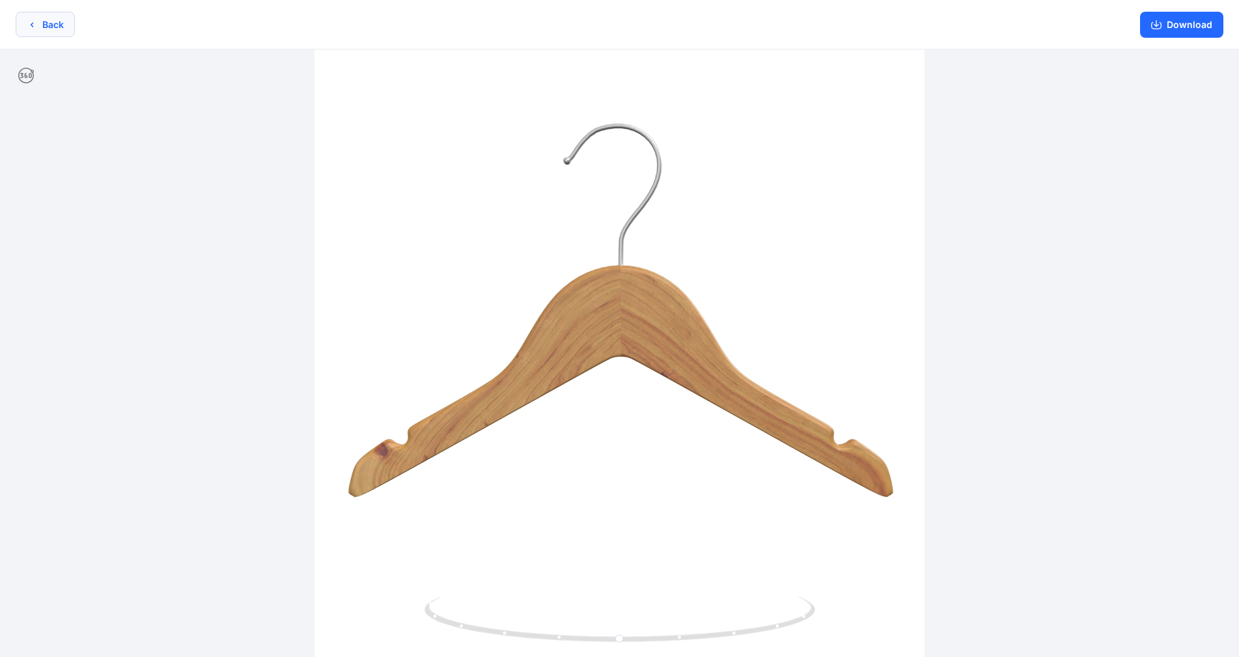
click at [46, 31] on button "Back" at bounding box center [45, 24] width 59 height 25
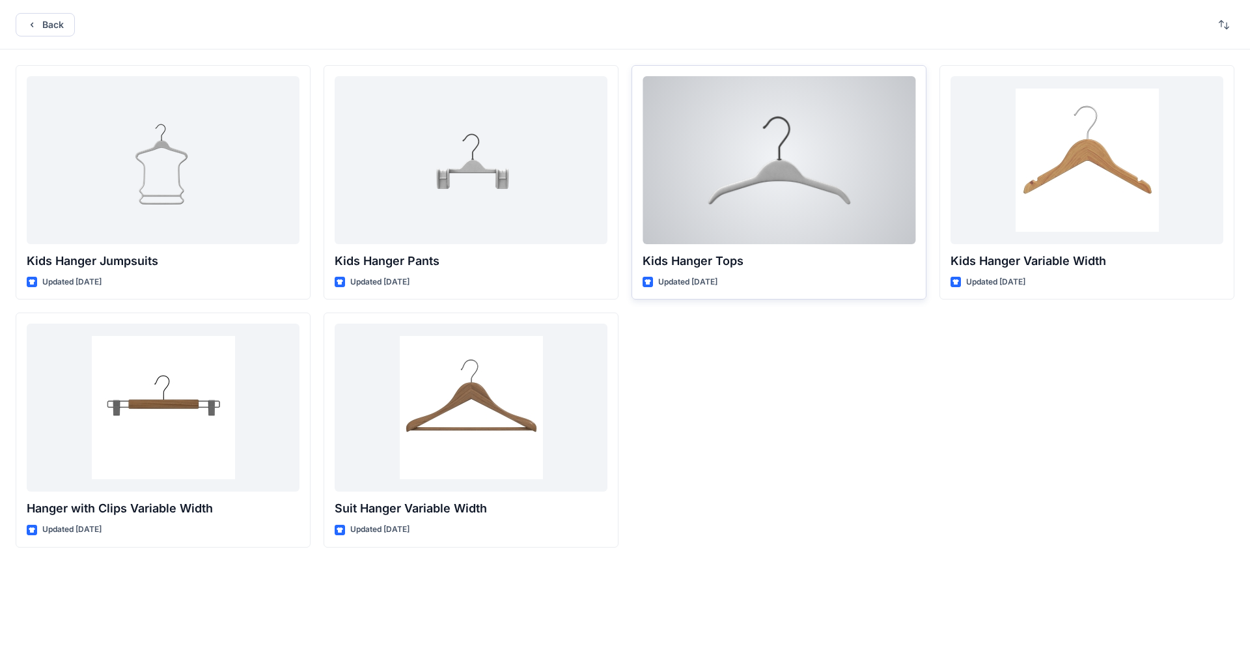
click at [651, 180] on div at bounding box center [779, 160] width 273 height 168
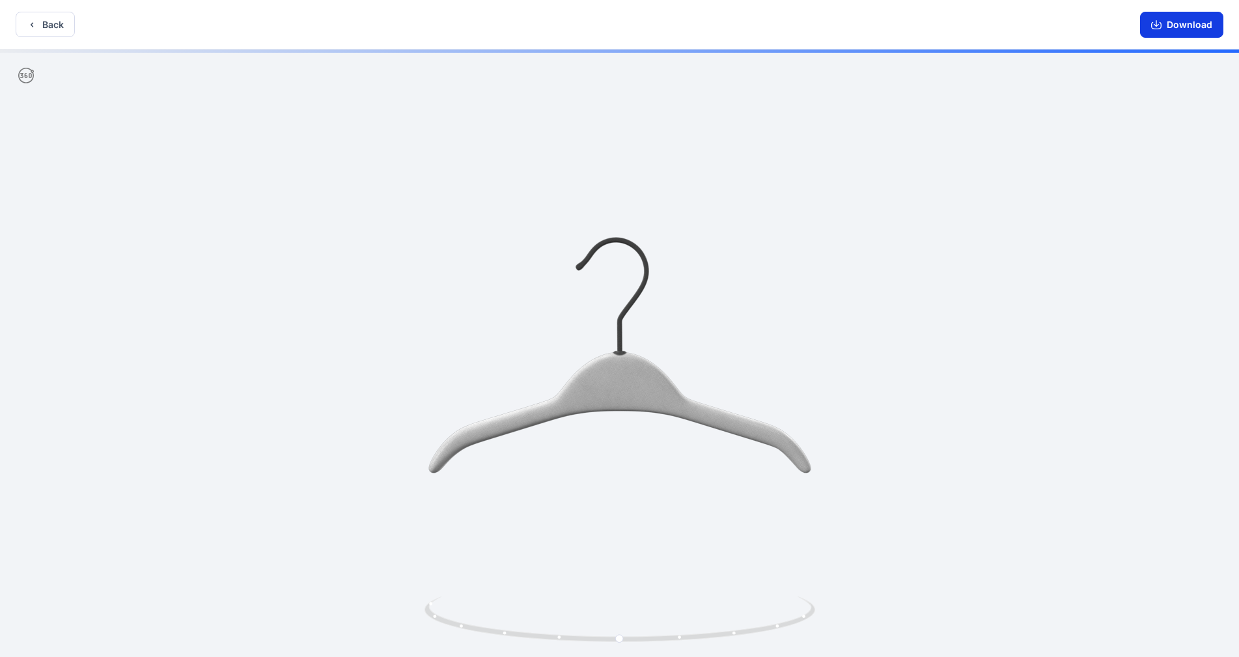
click at [651, 29] on button "Download" at bounding box center [1181, 25] width 83 height 26
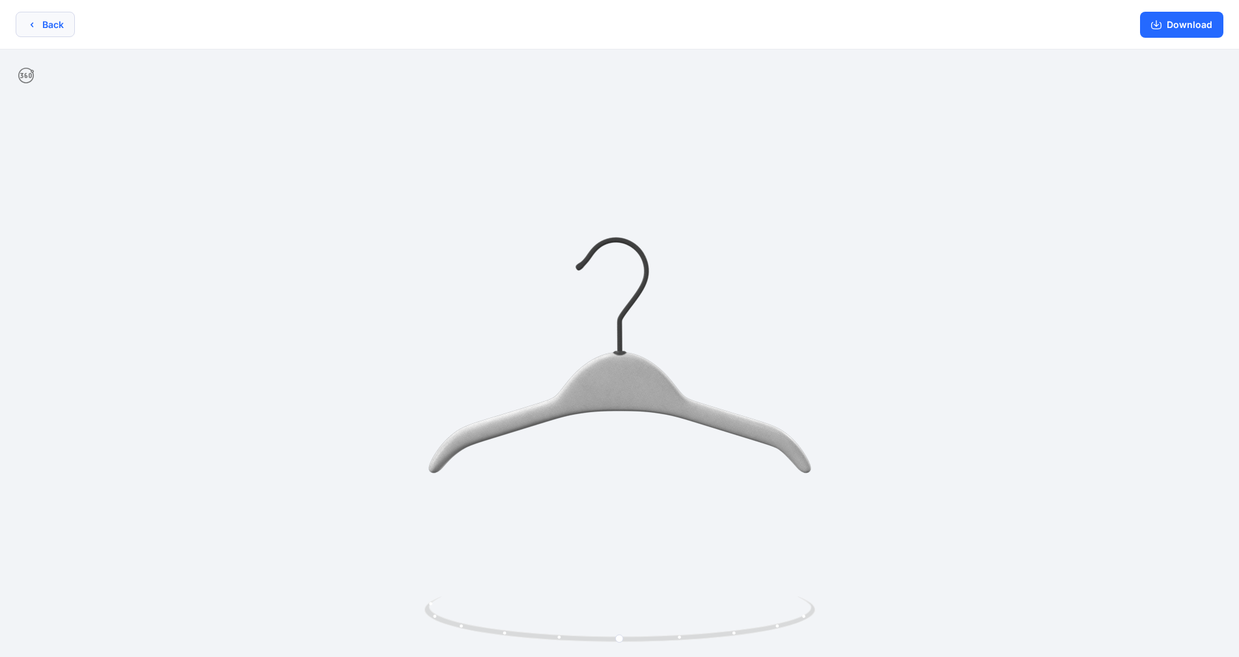
click at [49, 21] on button "Back" at bounding box center [45, 24] width 59 height 25
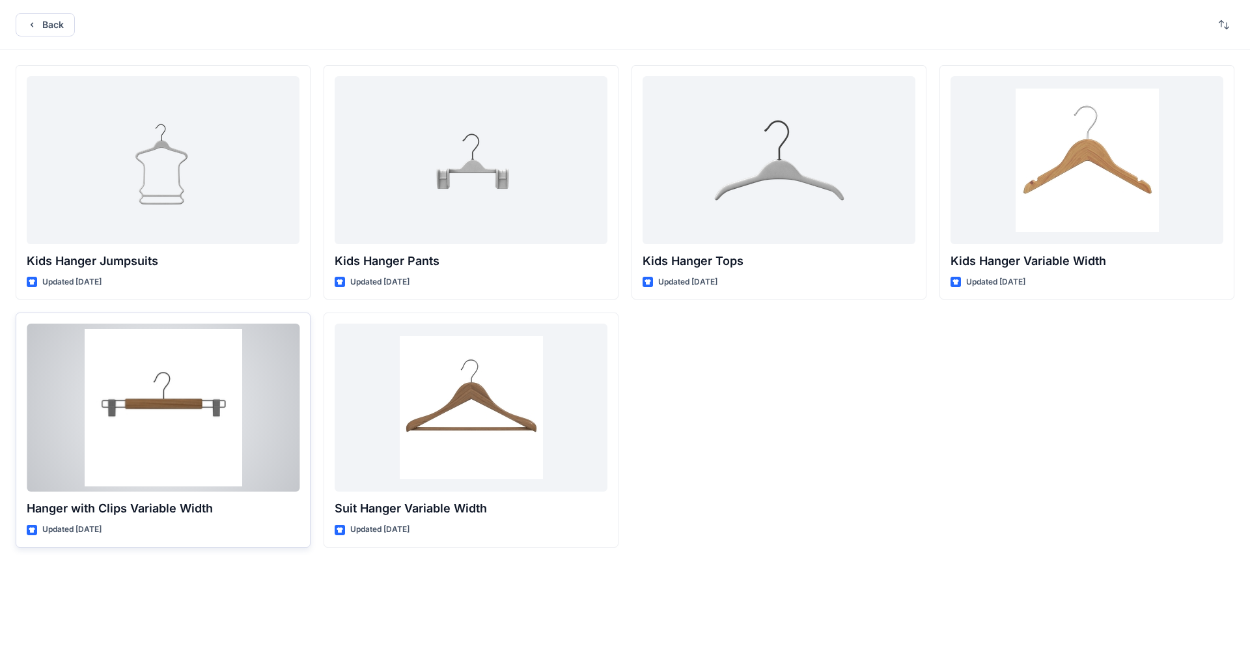
click at [229, 395] on div at bounding box center [163, 408] width 273 height 168
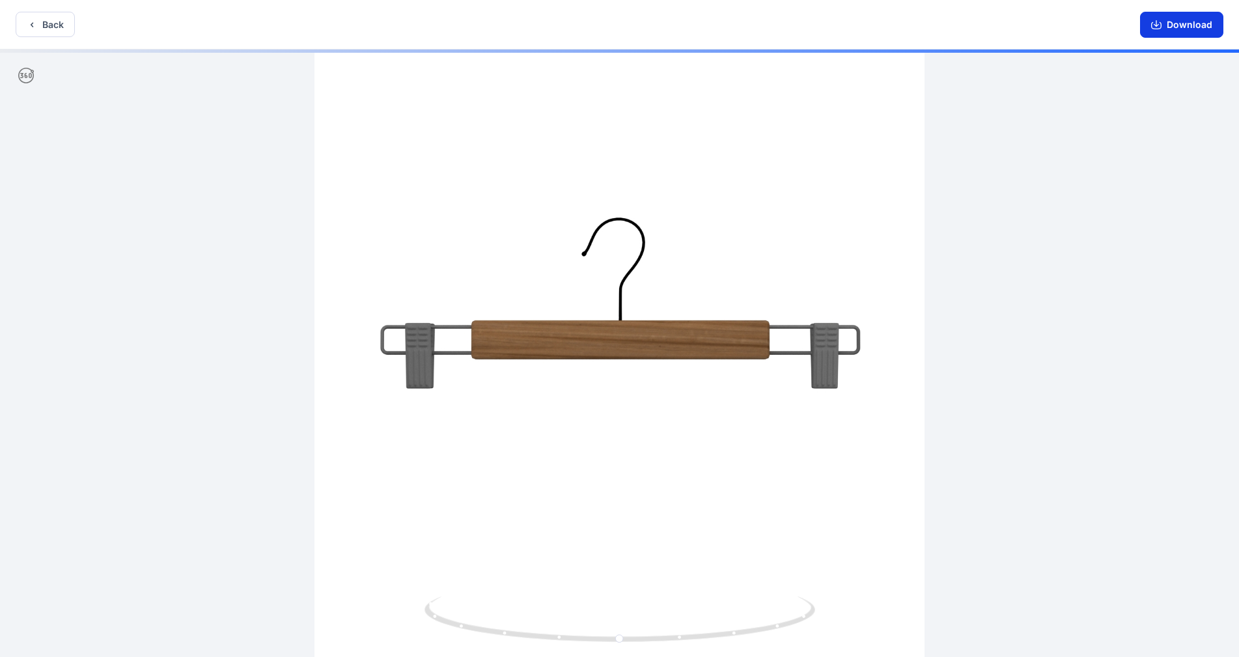
click at [651, 32] on button "Download" at bounding box center [1181, 25] width 83 height 26
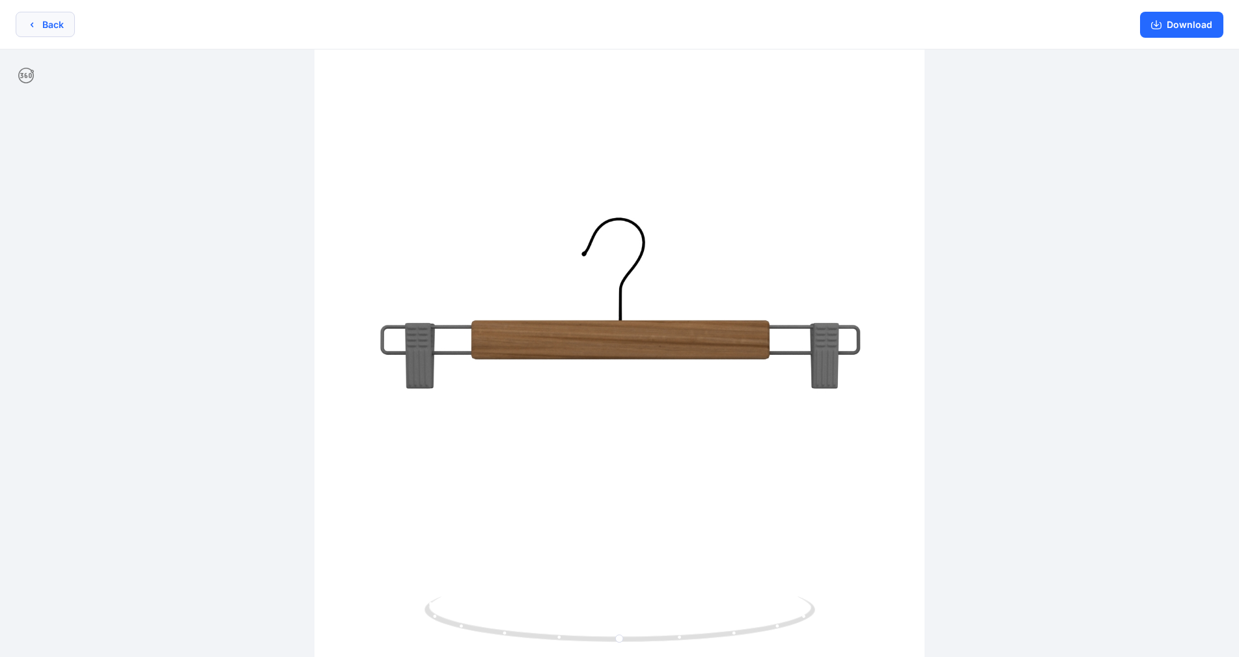
click at [33, 21] on icon "button" at bounding box center [32, 25] width 10 height 10
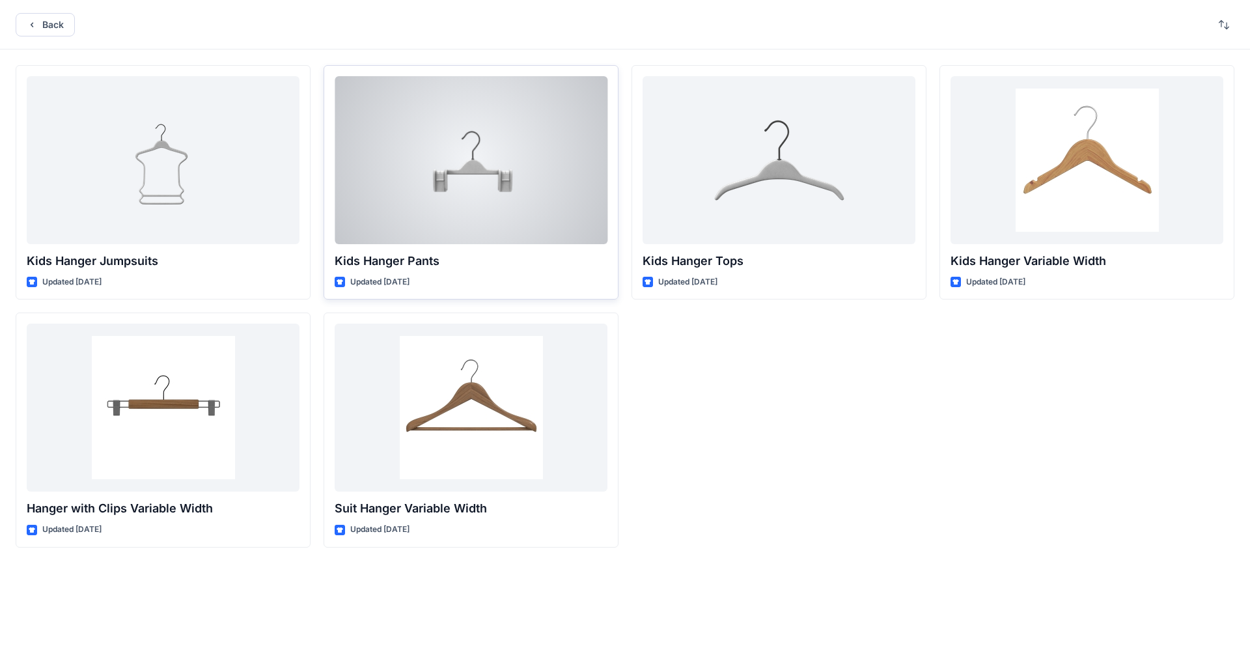
click at [507, 169] on div at bounding box center [471, 160] width 273 height 168
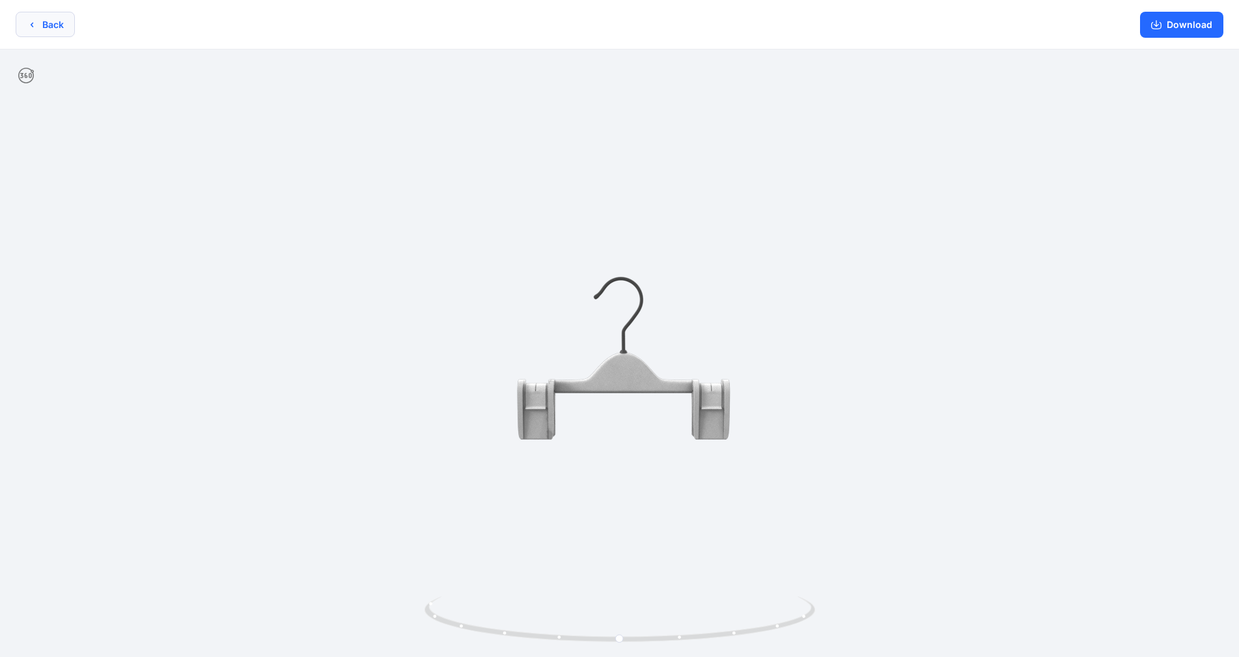
click at [54, 25] on button "Back" at bounding box center [45, 24] width 59 height 25
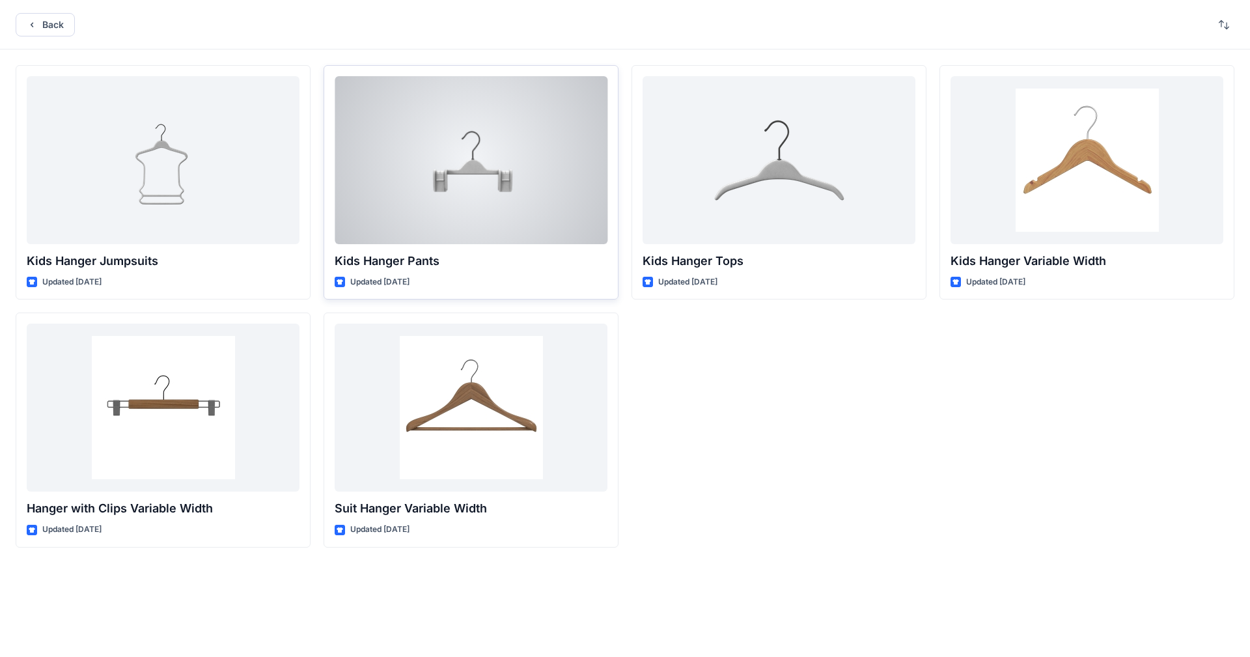
click at [460, 188] on div at bounding box center [471, 160] width 273 height 168
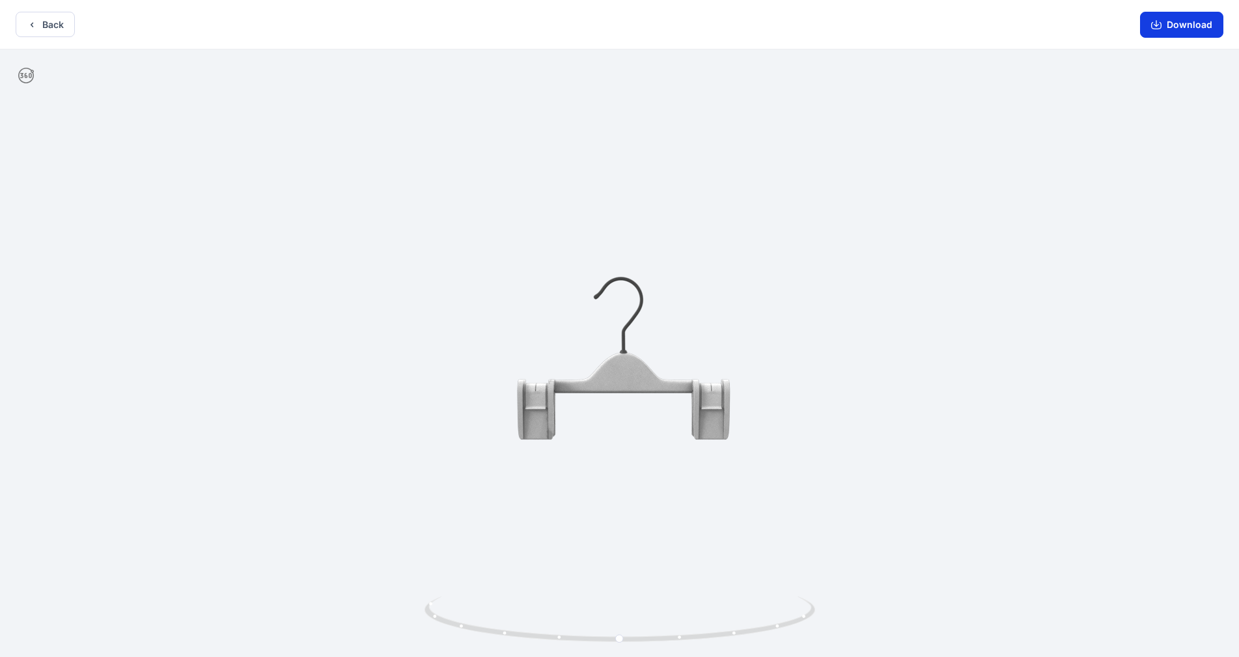
click at [651, 33] on button "Download" at bounding box center [1181, 25] width 83 height 26
click at [53, 24] on button "Back" at bounding box center [45, 24] width 59 height 25
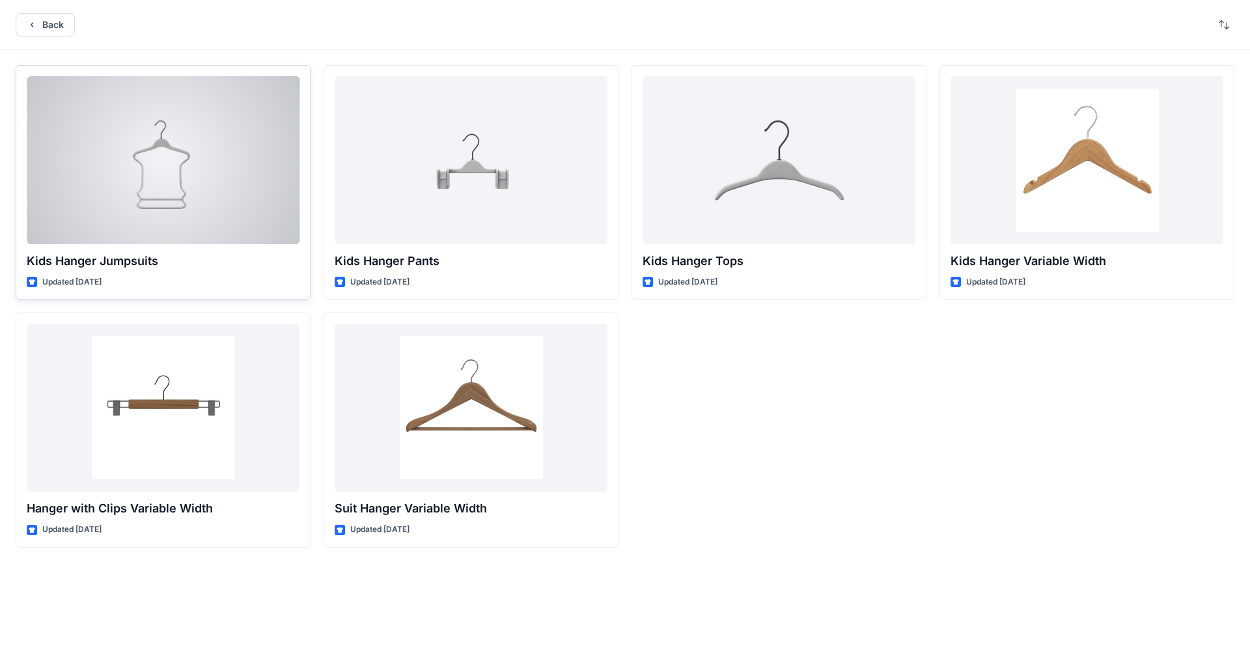
click at [193, 122] on div at bounding box center [163, 160] width 273 height 168
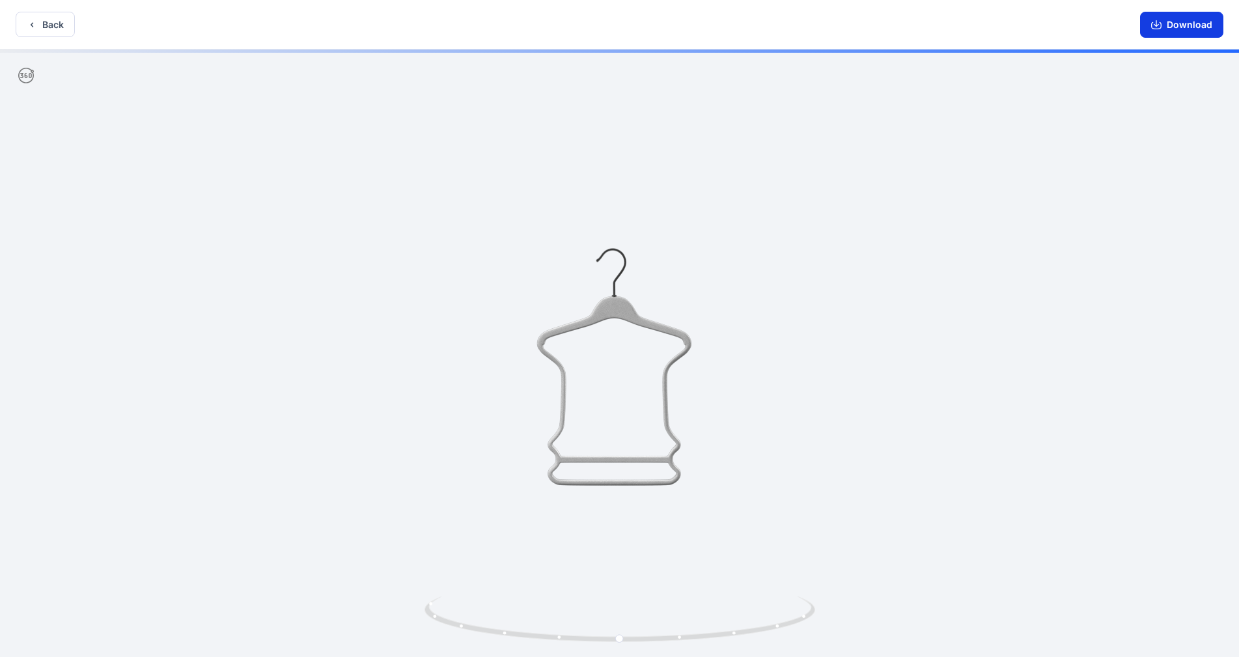
click at [651, 21] on button "Download" at bounding box center [1181, 25] width 83 height 26
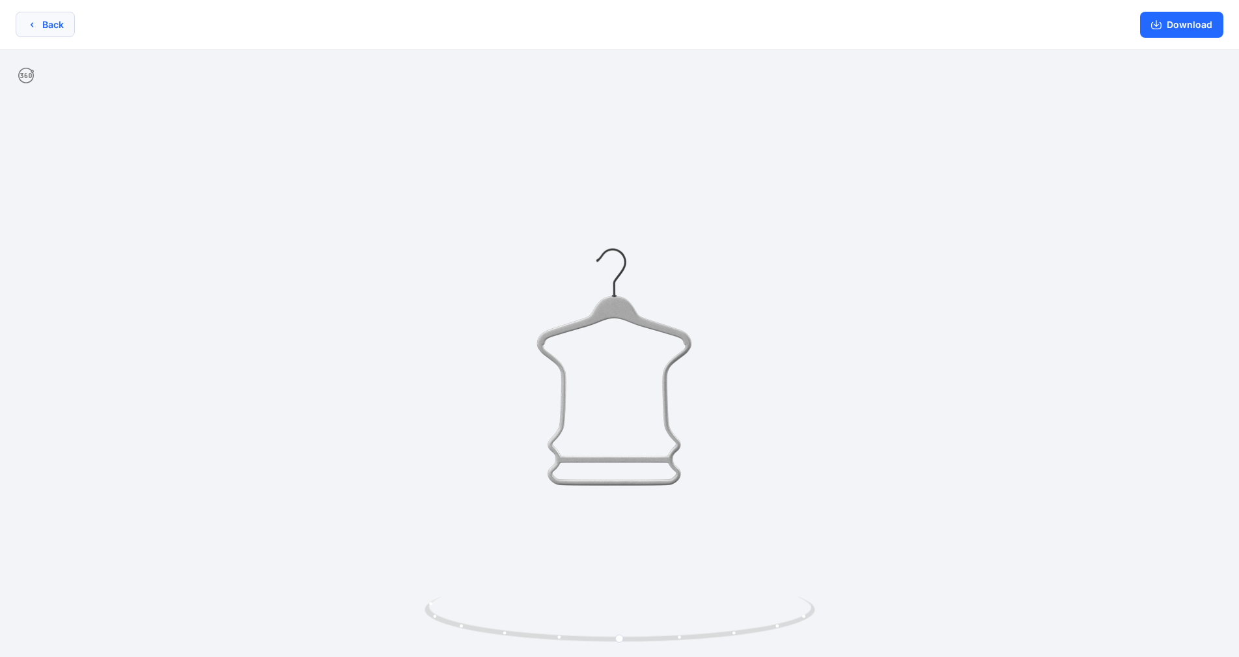
click at [51, 29] on button "Back" at bounding box center [45, 24] width 59 height 25
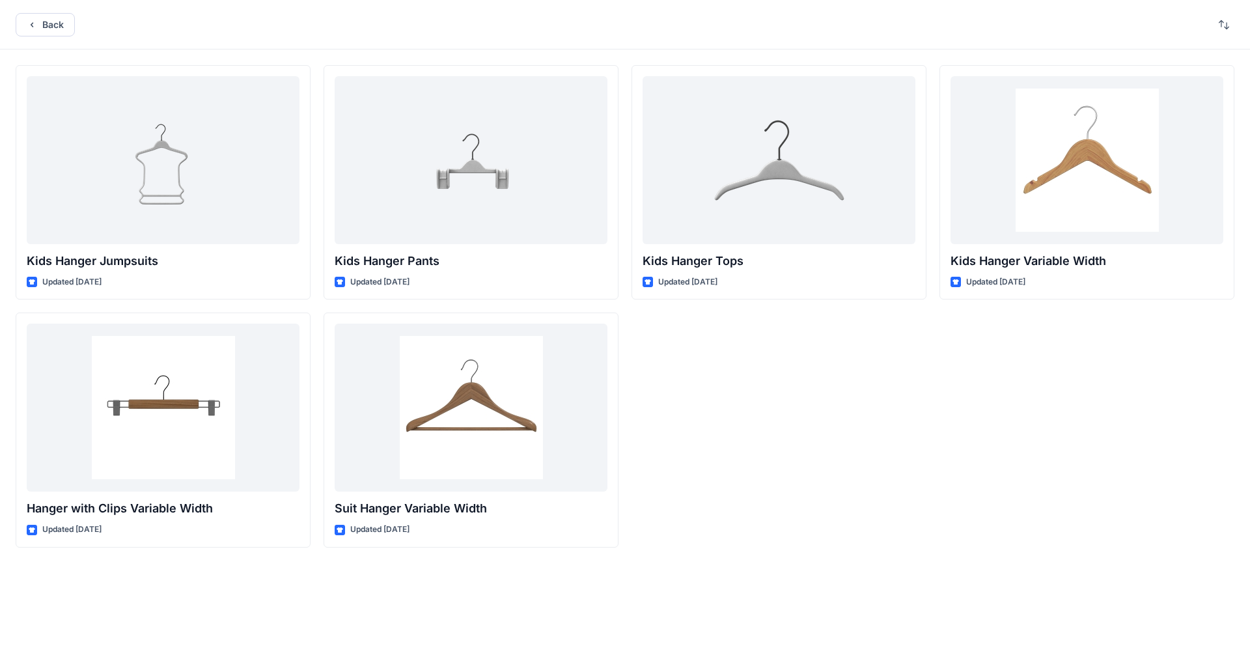
click at [51, 29] on button "Back" at bounding box center [45, 24] width 59 height 23
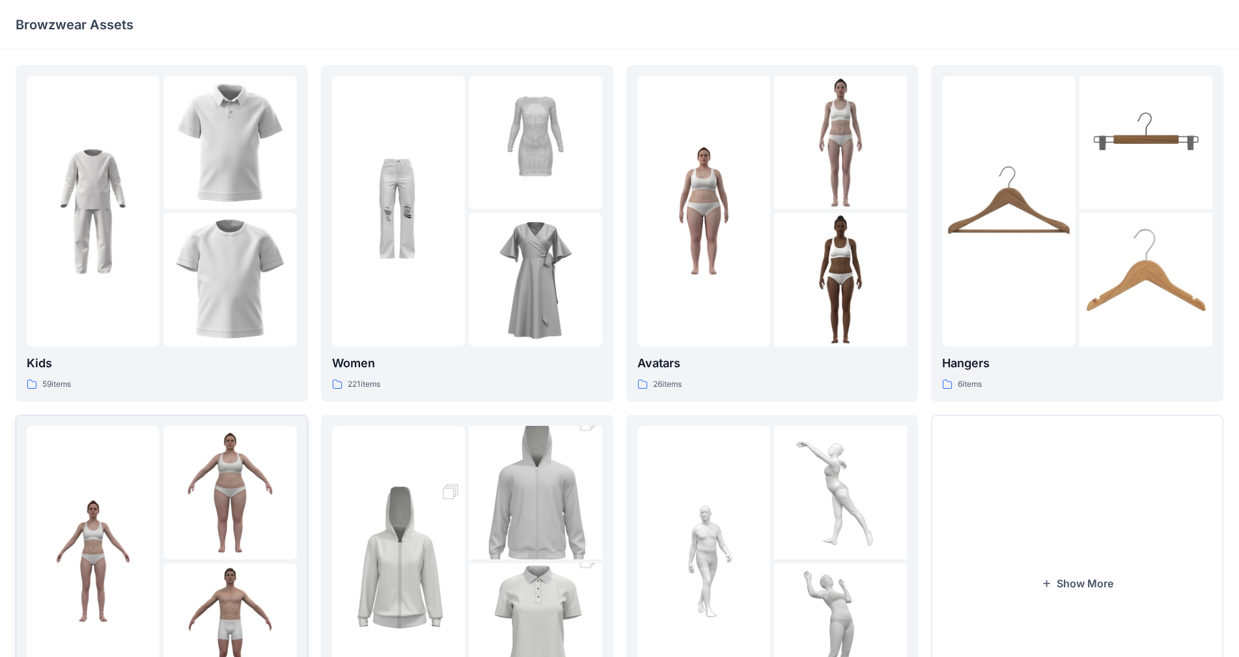
click at [99, 520] on img at bounding box center [93, 560] width 133 height 133
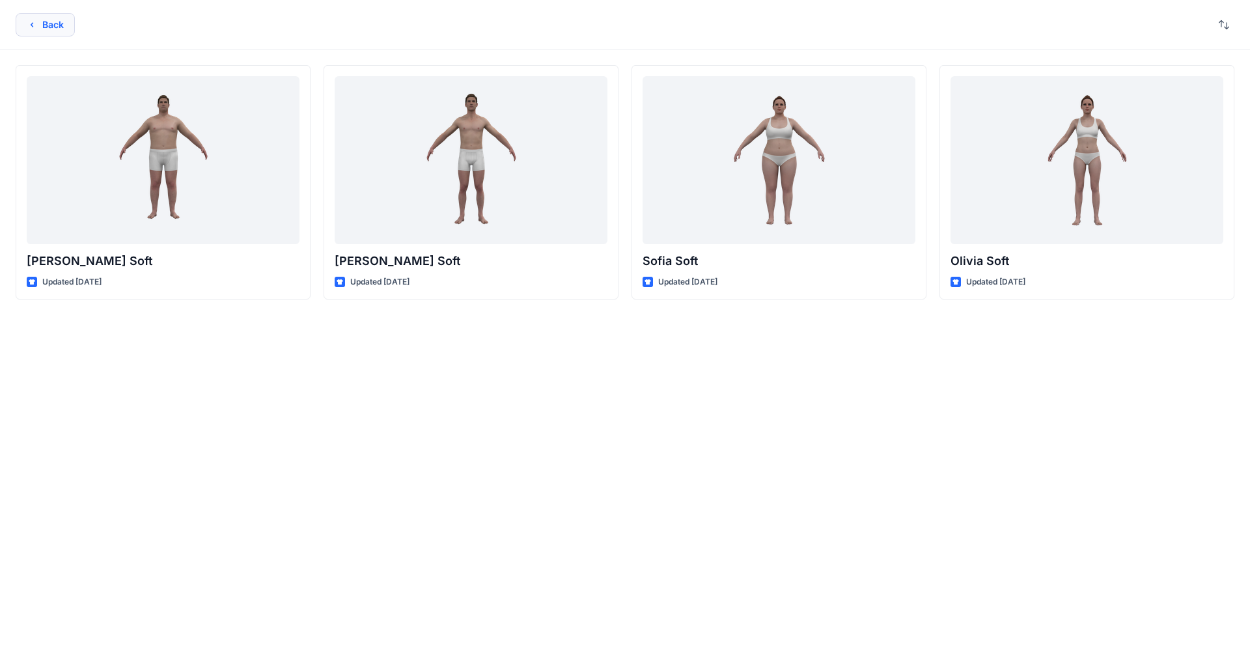
click at [55, 25] on button "Back" at bounding box center [45, 24] width 59 height 23
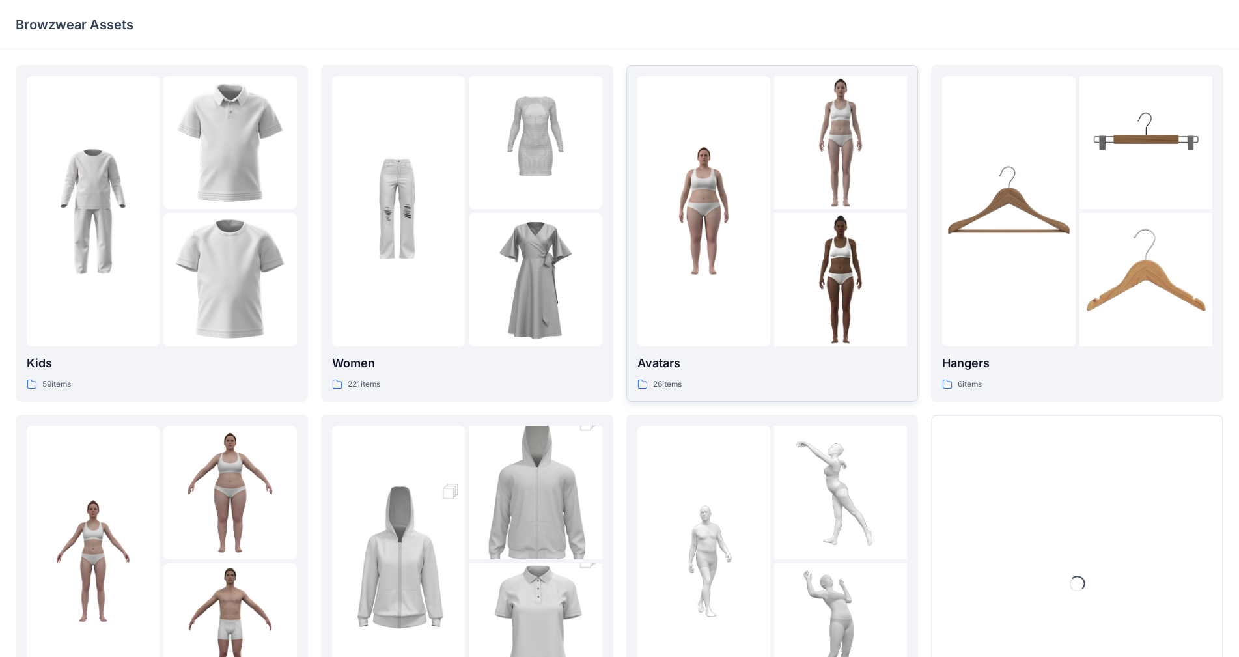
click at [651, 256] on img at bounding box center [840, 279] width 133 height 133
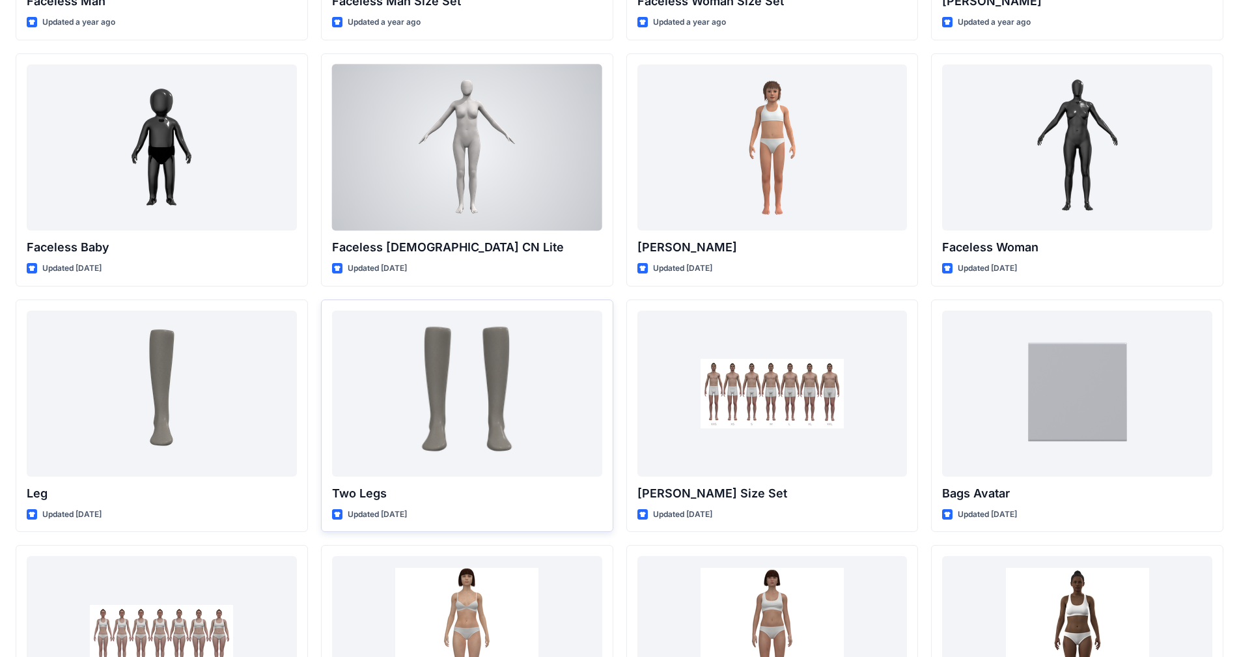
scroll to position [781, 0]
